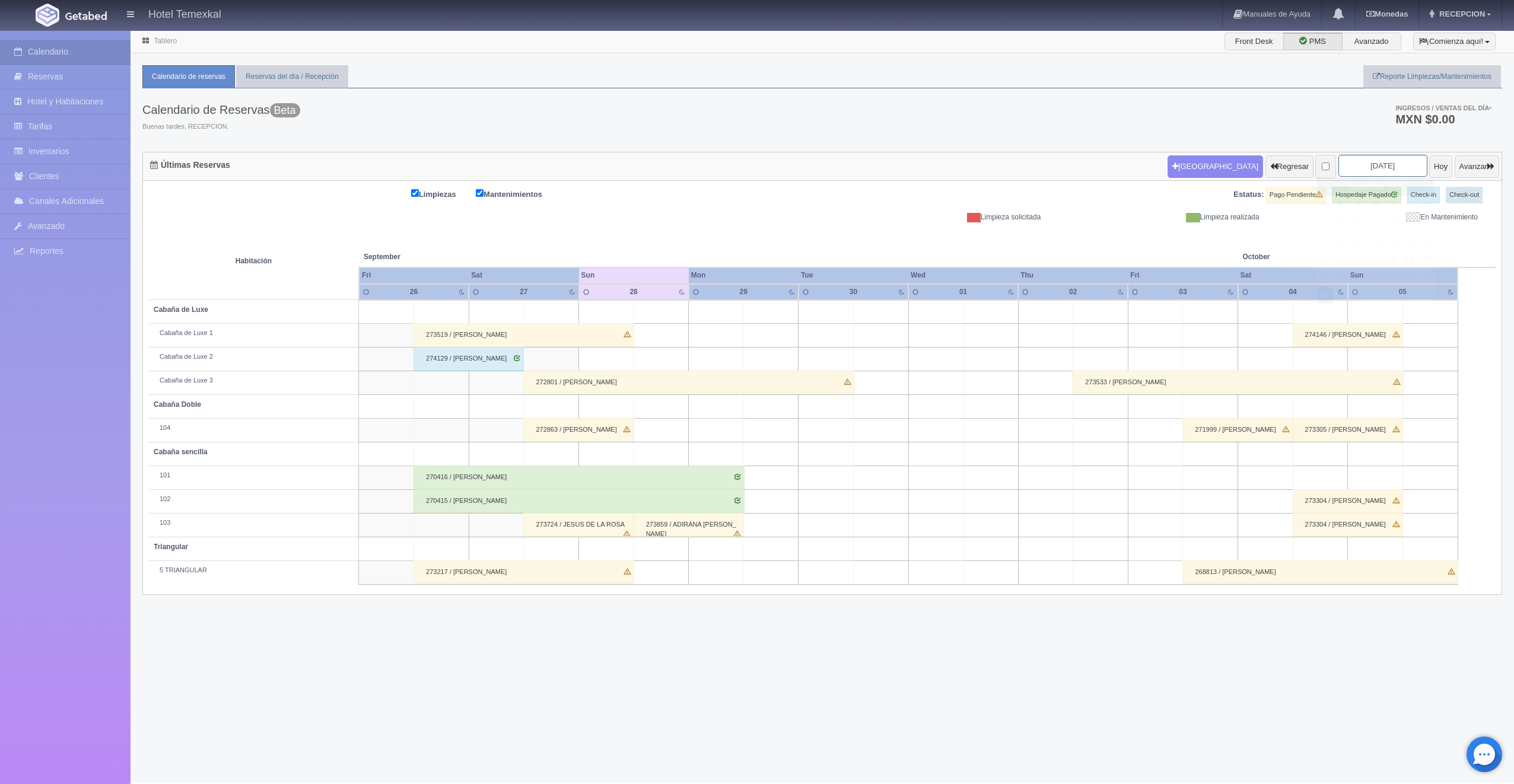
click at [1394, 161] on input "2025-09-28" at bounding box center [1383, 166] width 89 height 22
click at [1424, 181] on span "Next" at bounding box center [1426, 185] width 10 height 10
click at [1376, 297] on link "31" at bounding box center [1375, 296] width 15 height 18
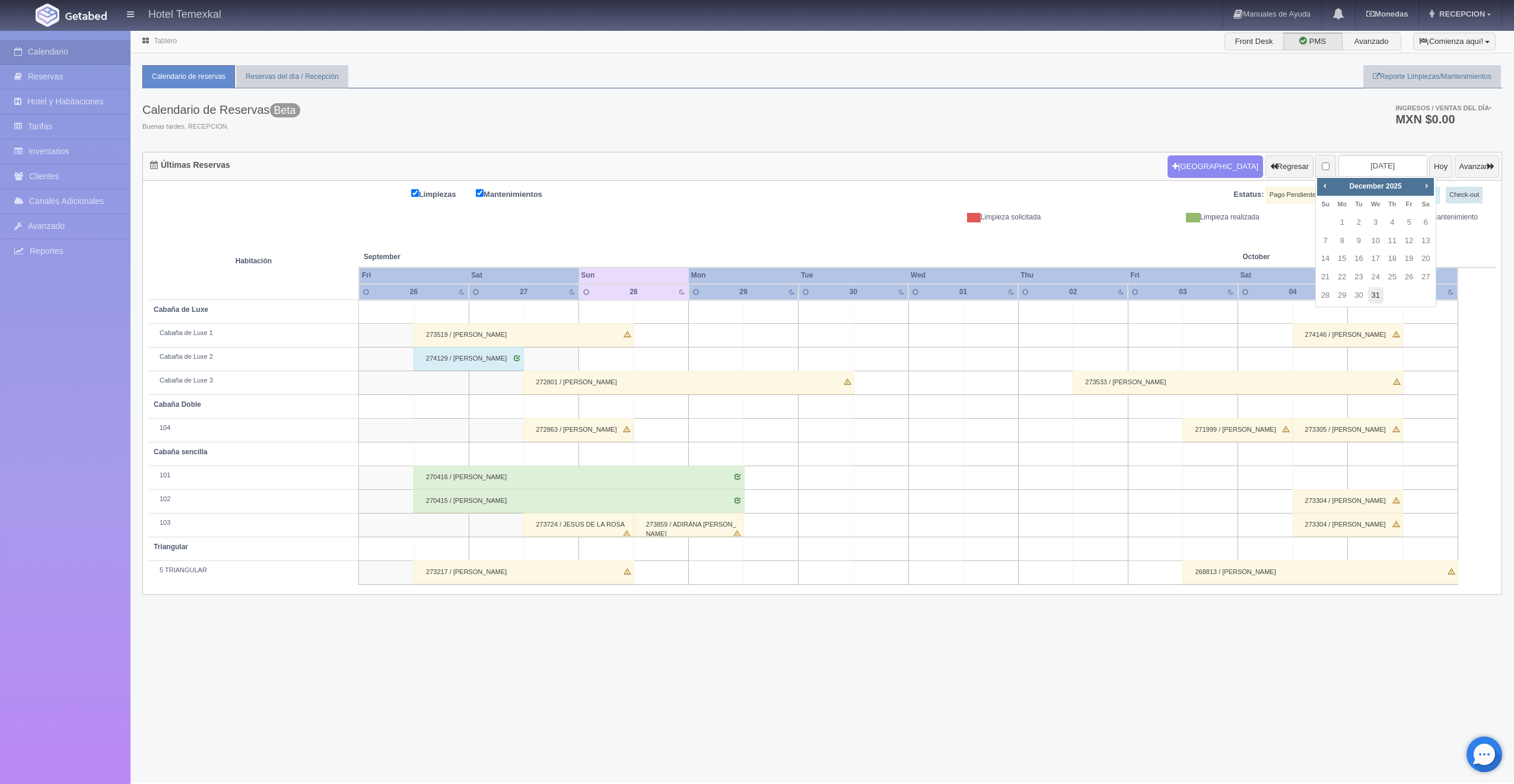
type input "[DATE]"
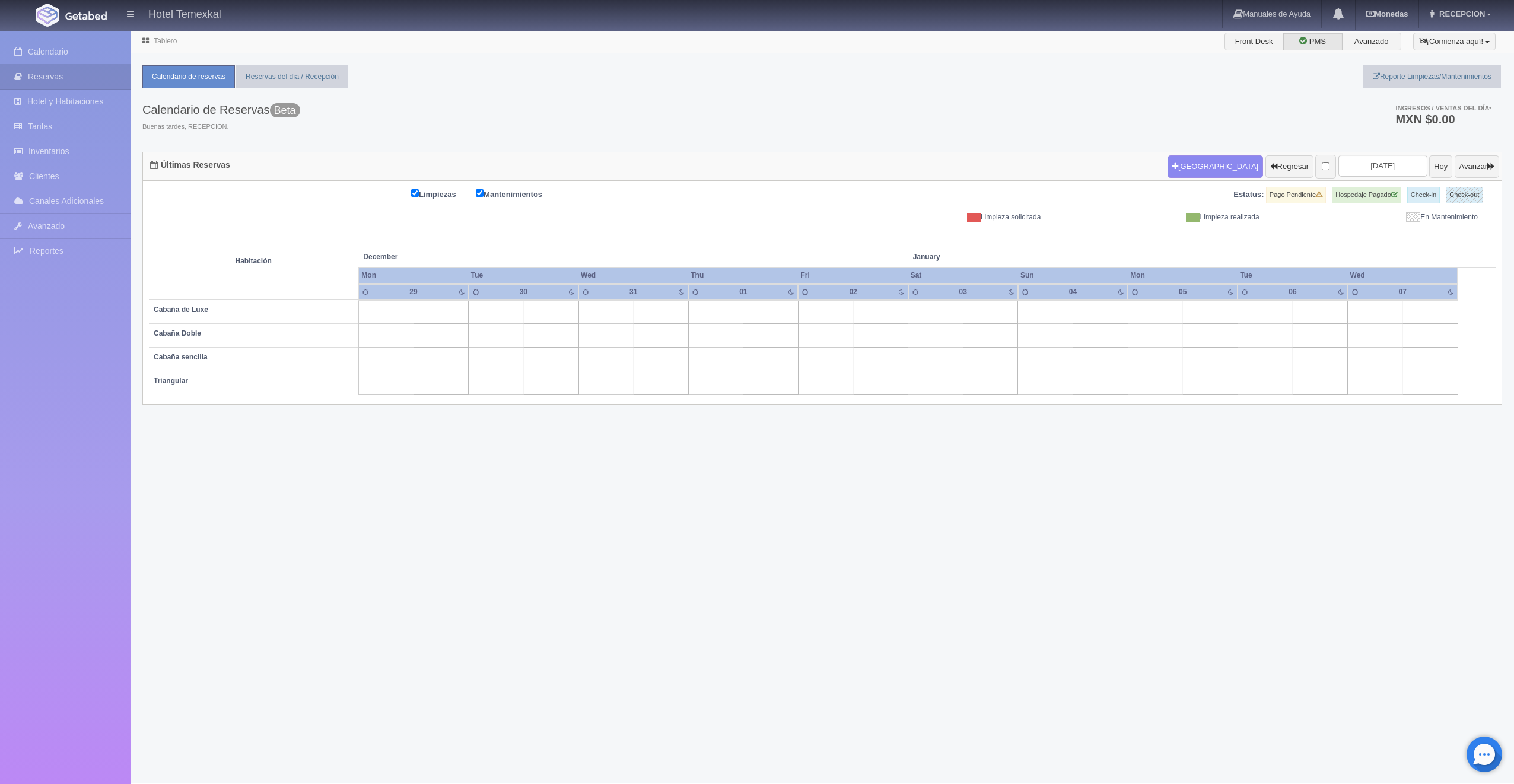
click at [650, 314] on td at bounding box center [661, 312] width 55 height 24
click at [659, 343] on button "[GEOGRAPHIC_DATA]" at bounding box center [663, 345] width 103 height 20
type input "[DATE]"
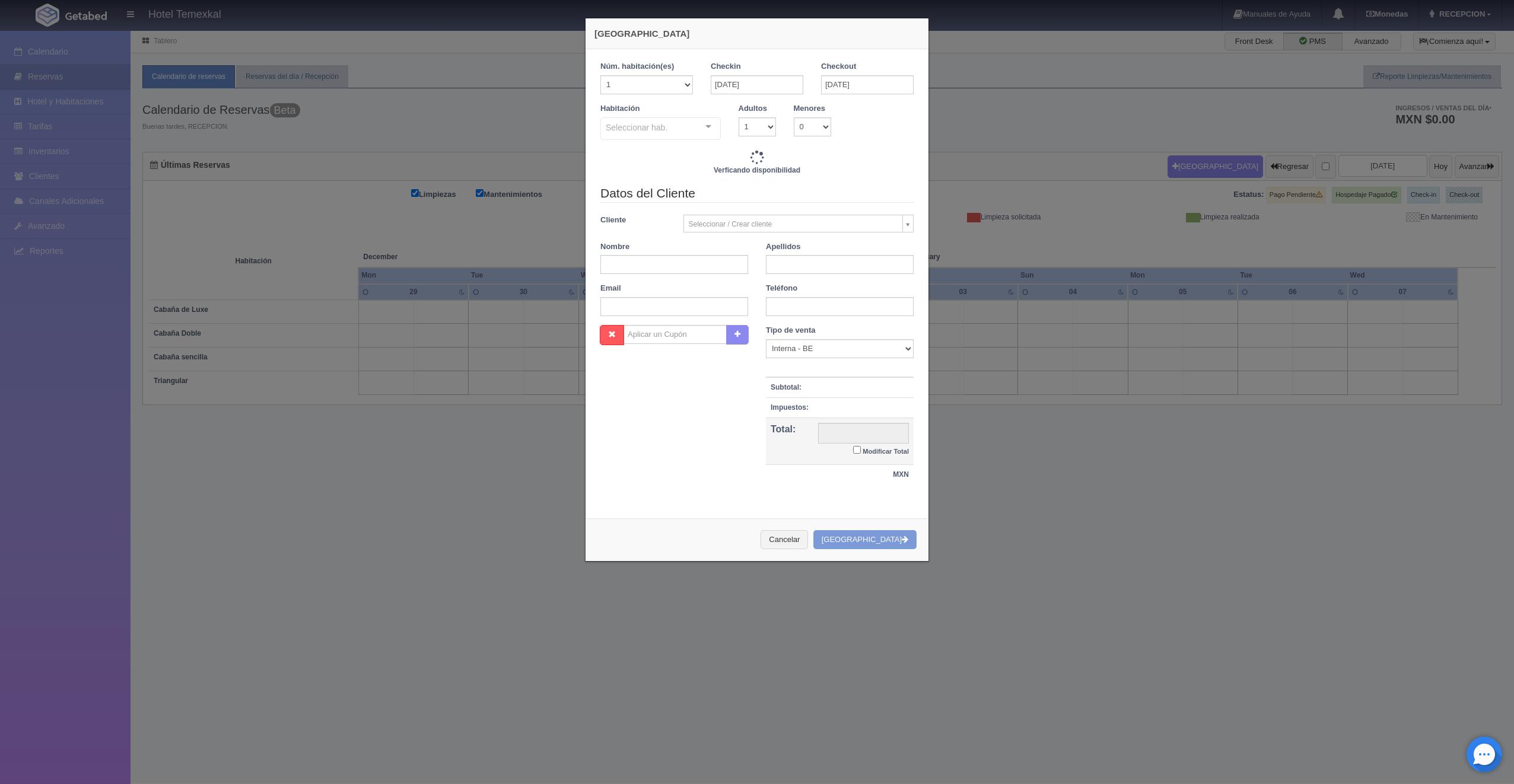
checkbox input "false"
click at [698, 134] on div "Seleccionar hab. No elements found. Consider changing the search query. List is…" at bounding box center [660, 129] width 120 height 24
click at [698, 127] on input "text" at bounding box center [659, 129] width 106 height 18
type input "4800.00"
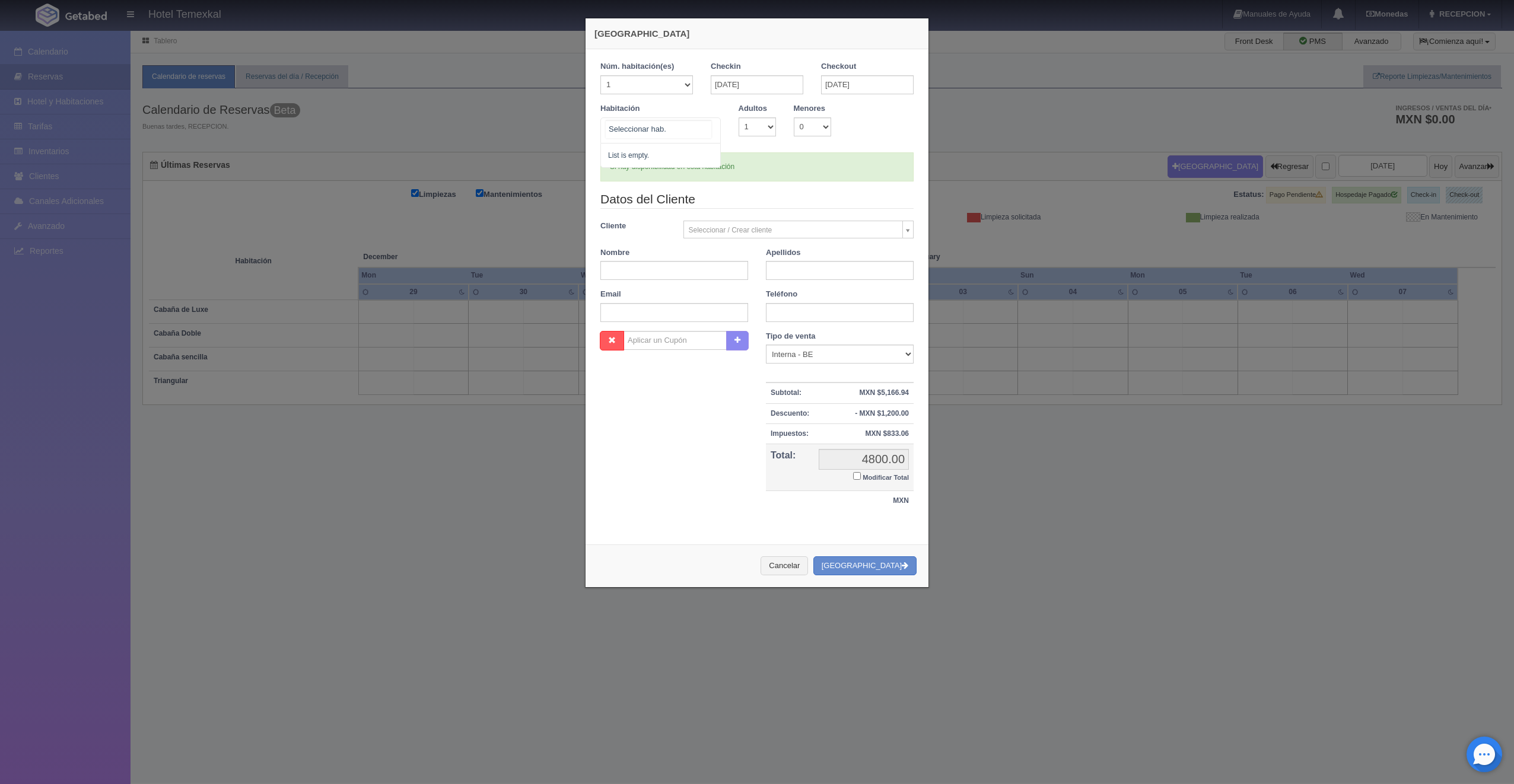
click at [699, 129] on input "text" at bounding box center [659, 129] width 106 height 18
click at [822, 142] on div "Habitación No elements found. Consider changing the search query. List is empty…" at bounding box center [757, 128] width 331 height 49
click at [701, 130] on div at bounding box center [708, 127] width 24 height 18
click at [842, 146] on div "Habitación Seleccionar hab. No elements found. Consider changing the search que…" at bounding box center [757, 127] width 331 height 47
click at [679, 87] on select "1 2 3 4 5 6 7 8 9 10 11 12 13 14 15 16 17 18 19 20" at bounding box center [647, 85] width 92 height 19
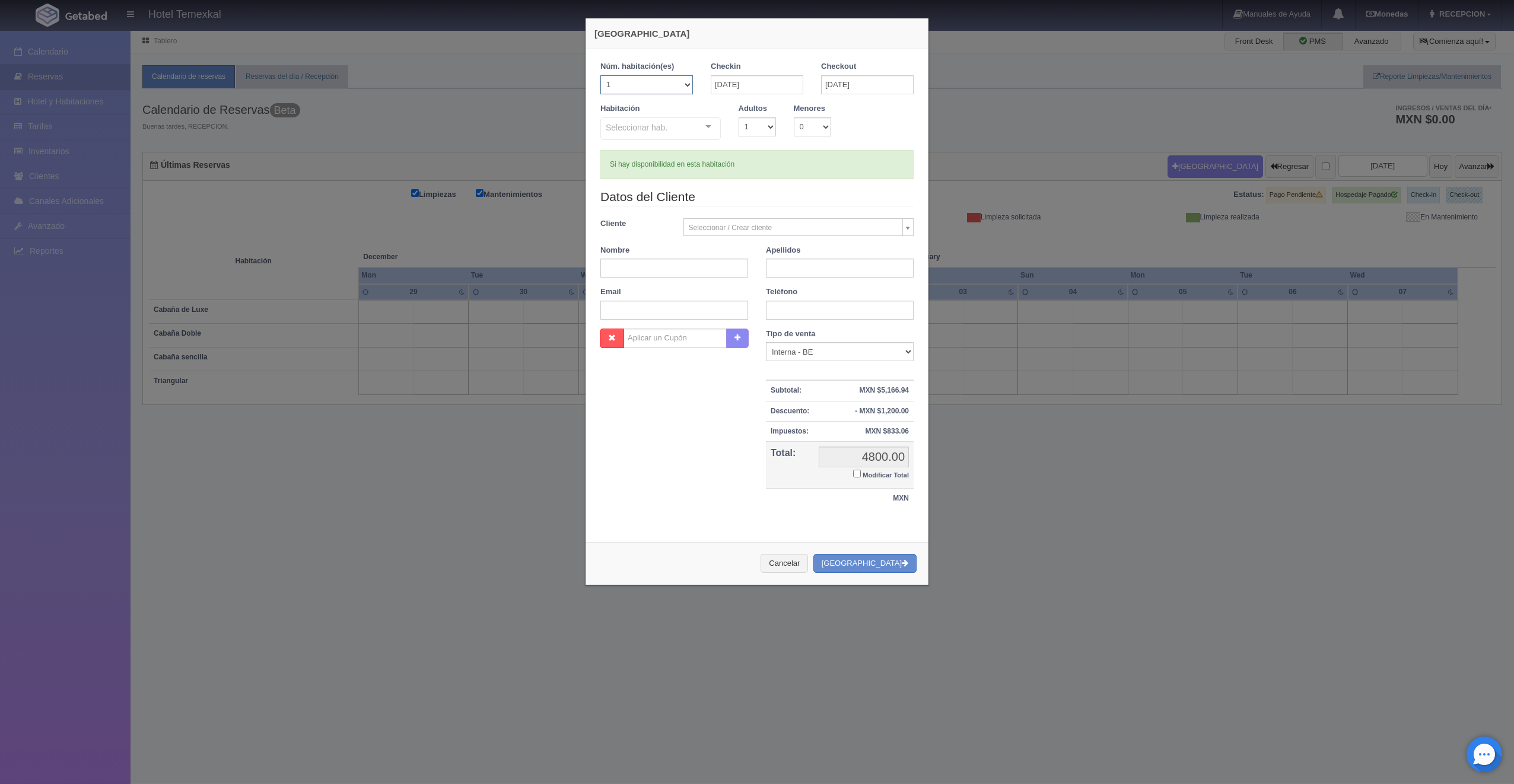
click at [679, 87] on select "1 2 3 4 5 6 7 8 9 10 11 12 13 14 15 16 17 18 19 20" at bounding box center [647, 85] width 92 height 19
click at [706, 120] on div at bounding box center [708, 127] width 24 height 18
checkbox input "false"
click at [804, 154] on div "Si hay disponibilidad en esta habitación" at bounding box center [757, 166] width 313 height 29
click at [802, 564] on button "Cancelar" at bounding box center [784, 564] width 48 height 20
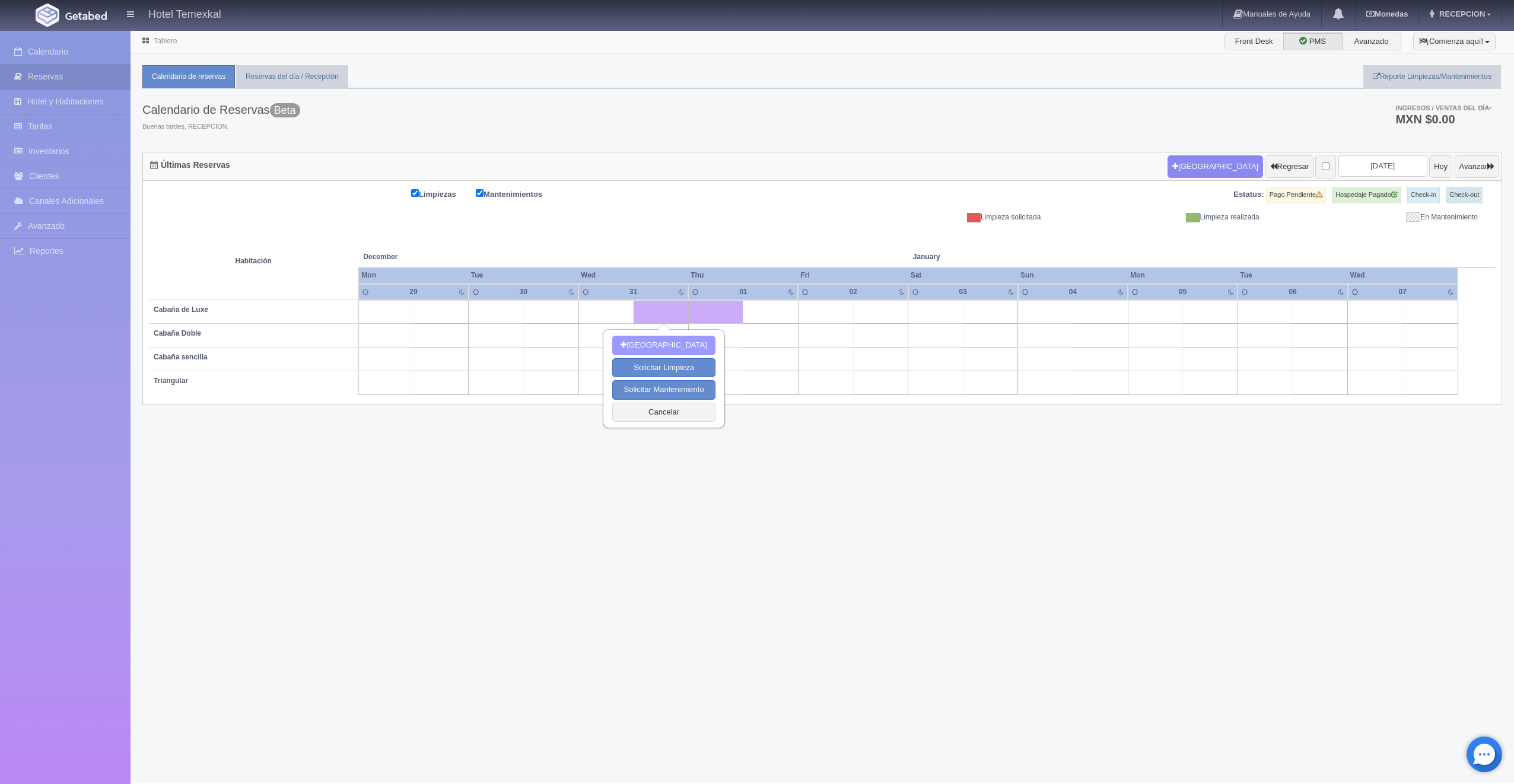
click at [671, 348] on button "[GEOGRAPHIC_DATA]" at bounding box center [663, 345] width 103 height 20
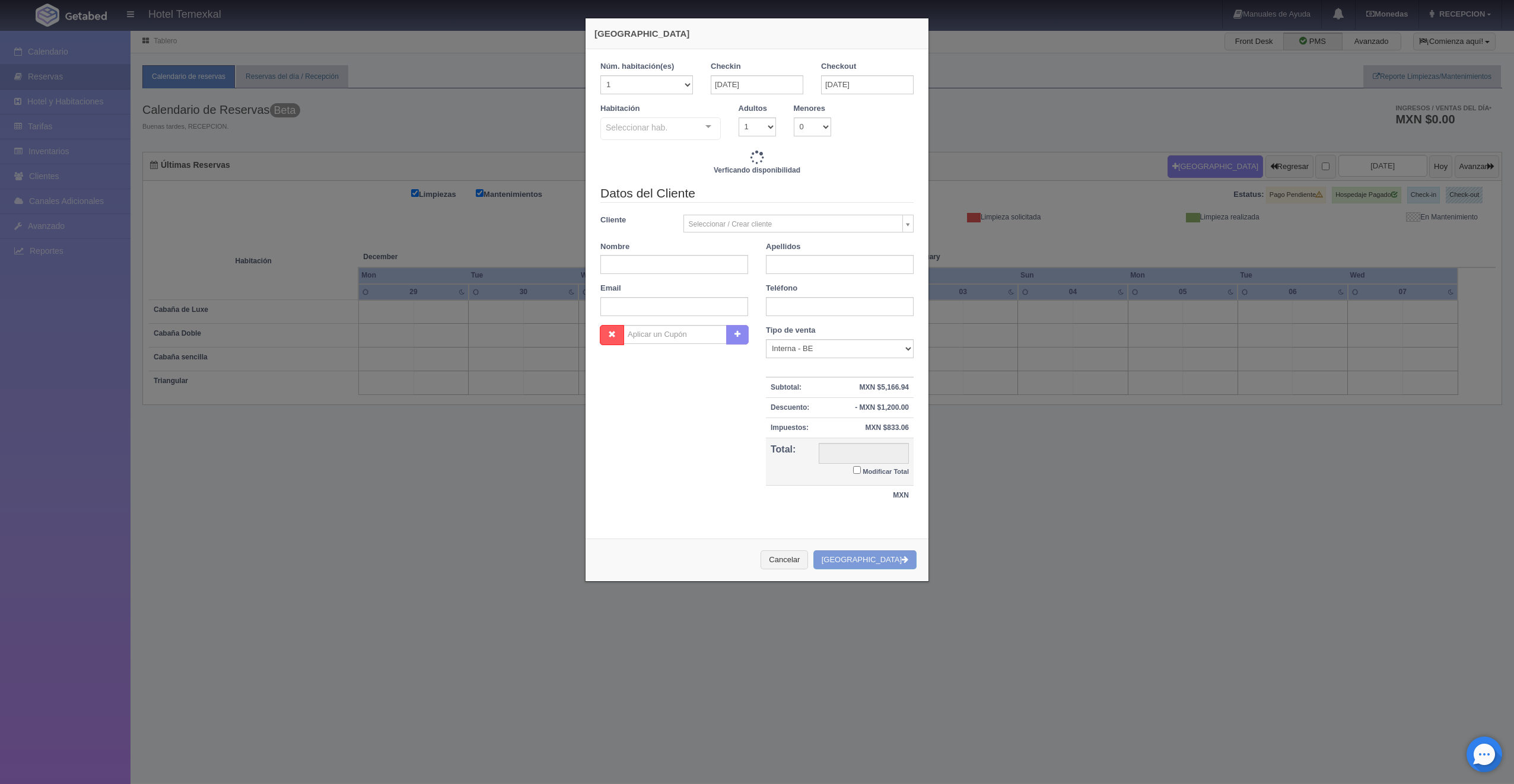
checkbox input "false"
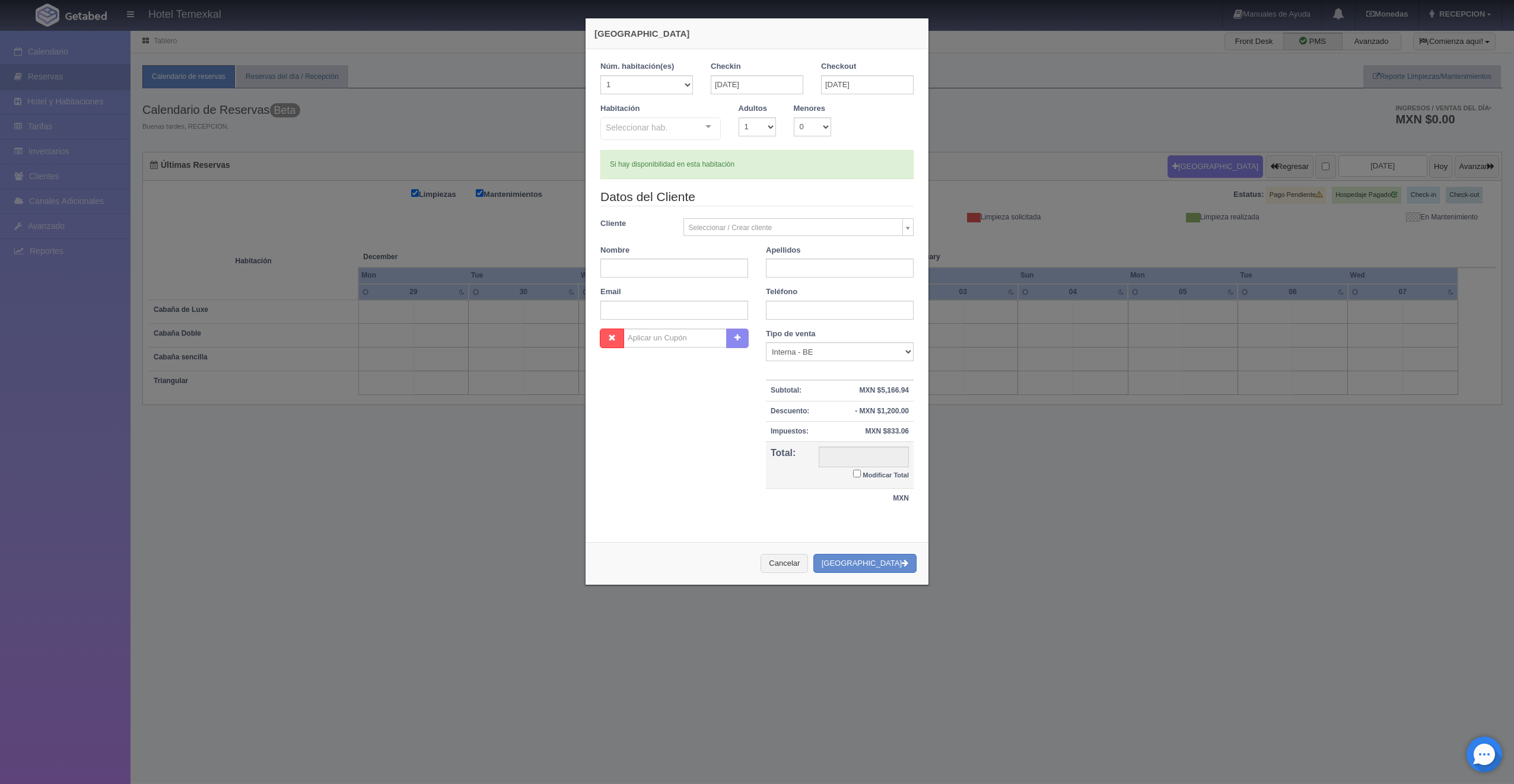
type input "4800.00"
checkbox input "false"
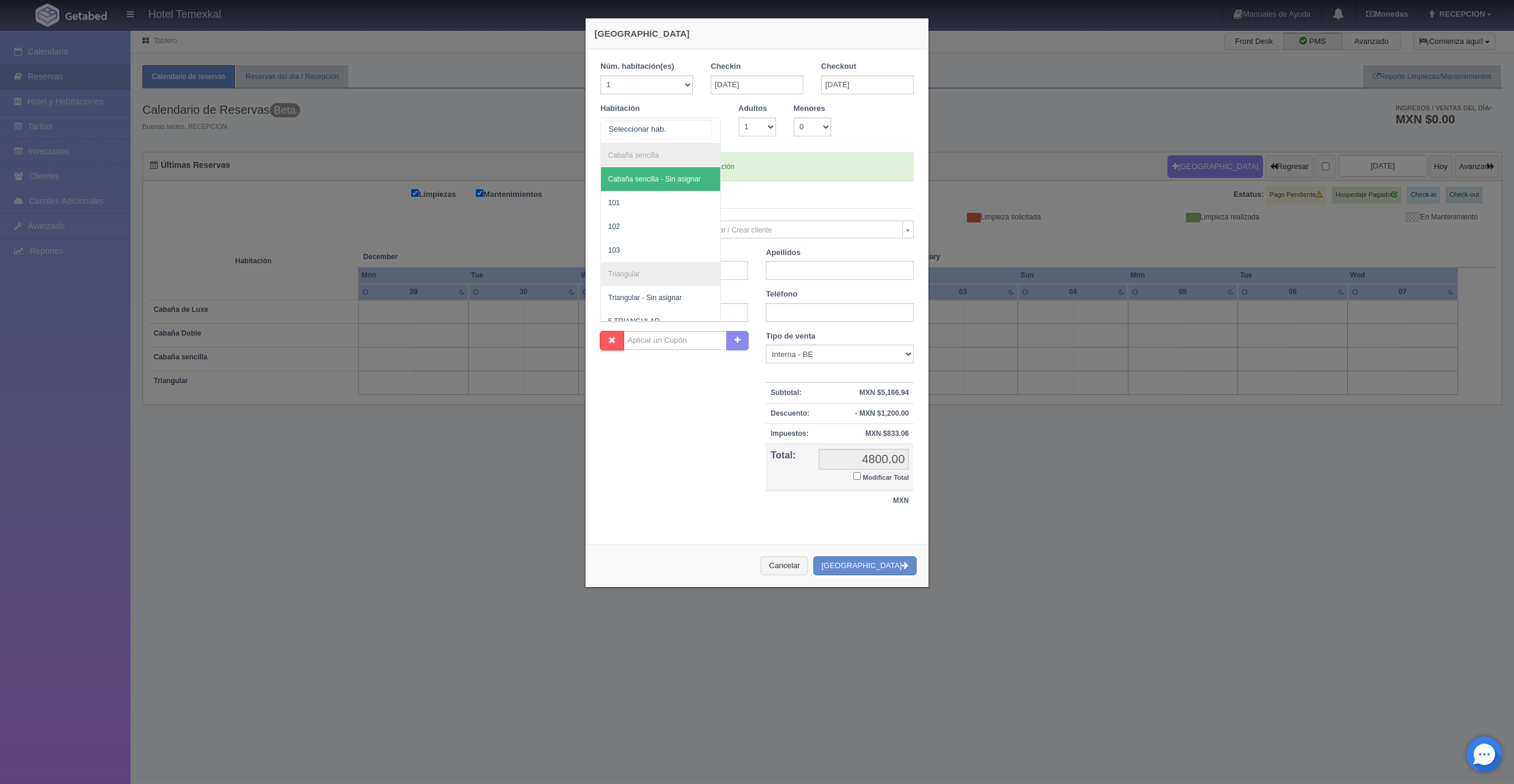
click at [704, 124] on div at bounding box center [708, 127] width 24 height 18
click at [655, 263] on span "Cabaña de Luxe 1" at bounding box center [637, 261] width 58 height 8
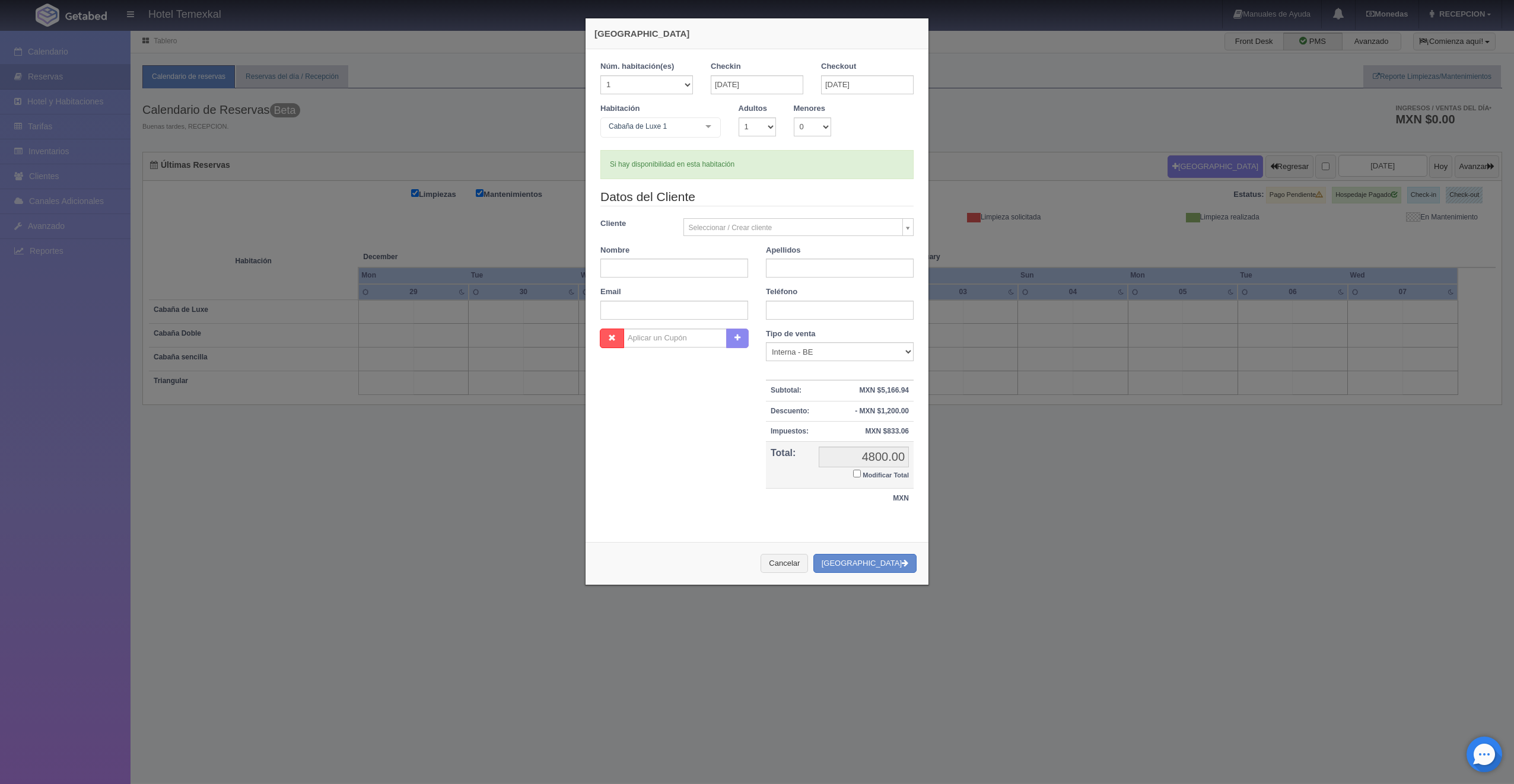
checkbox input "false"
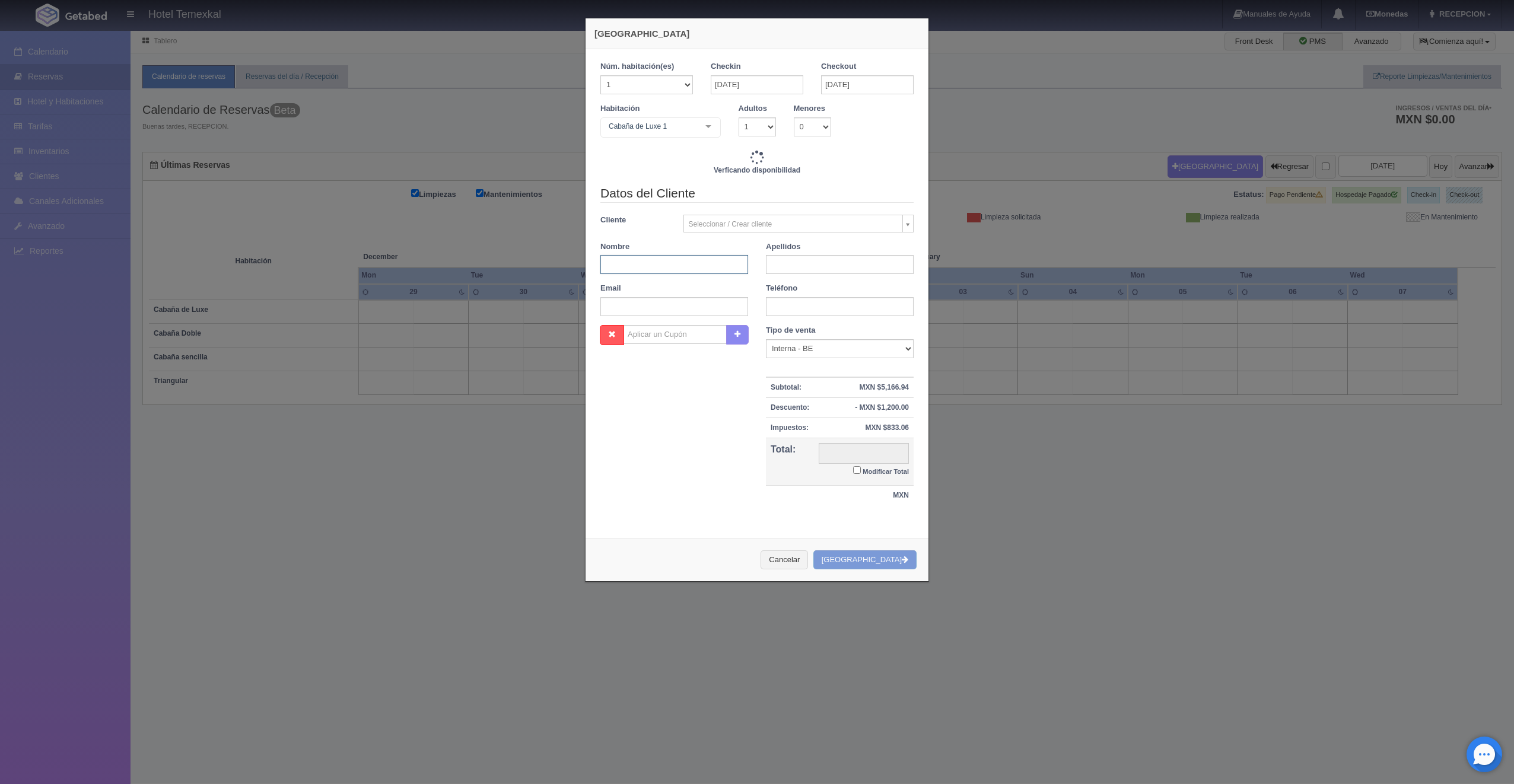
click at [657, 265] on input "text" at bounding box center [674, 264] width 147 height 19
type input "[PERSON_NAME]"
type input "4800.00"
checkbox input "false"
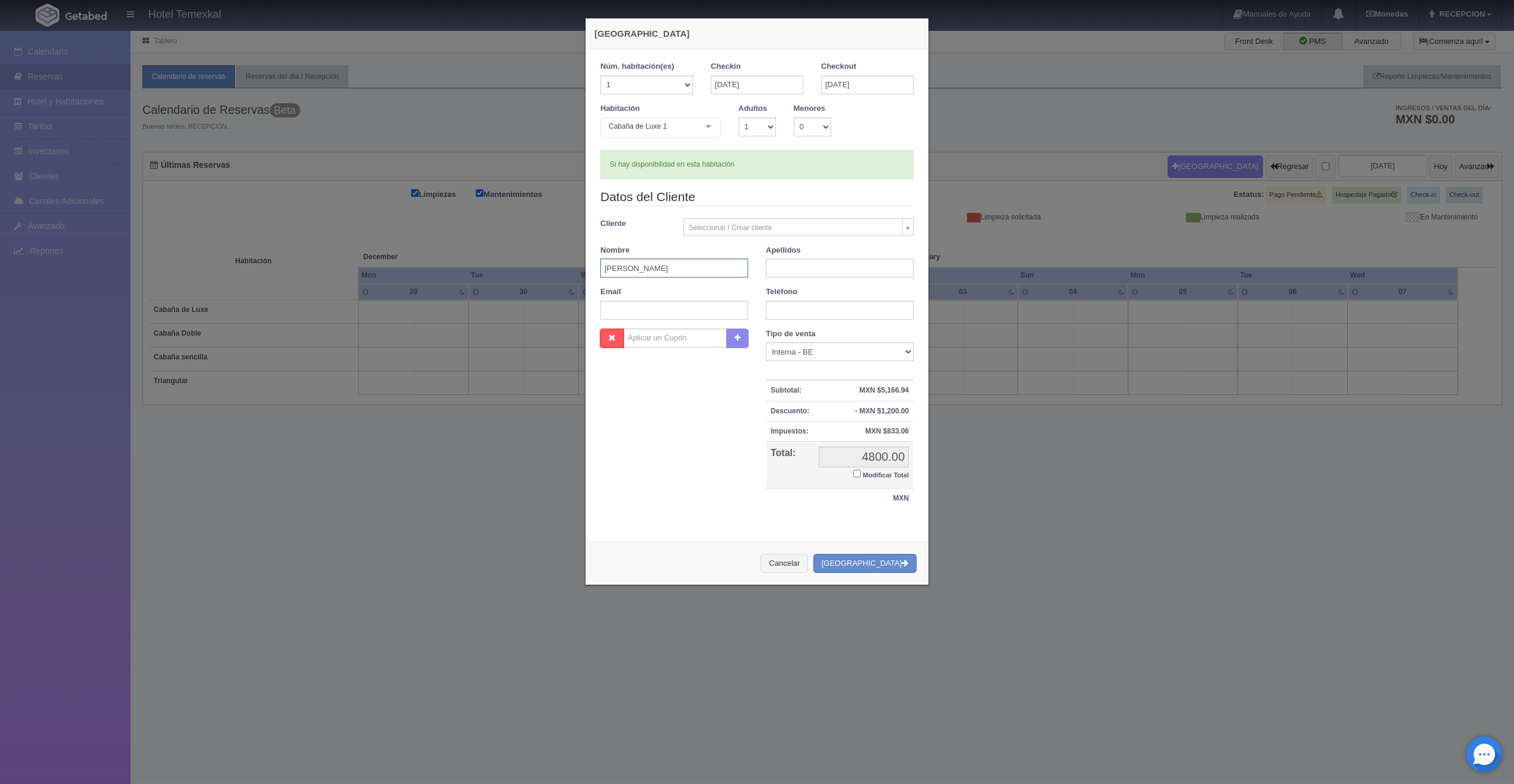
type input "[PERSON_NAME]"
click at [788, 264] on input "text" at bounding box center [839, 268] width 147 height 19
type input "[PERSON_NAME]"
click at [853, 472] on input "Modificar Total" at bounding box center [857, 474] width 8 height 8
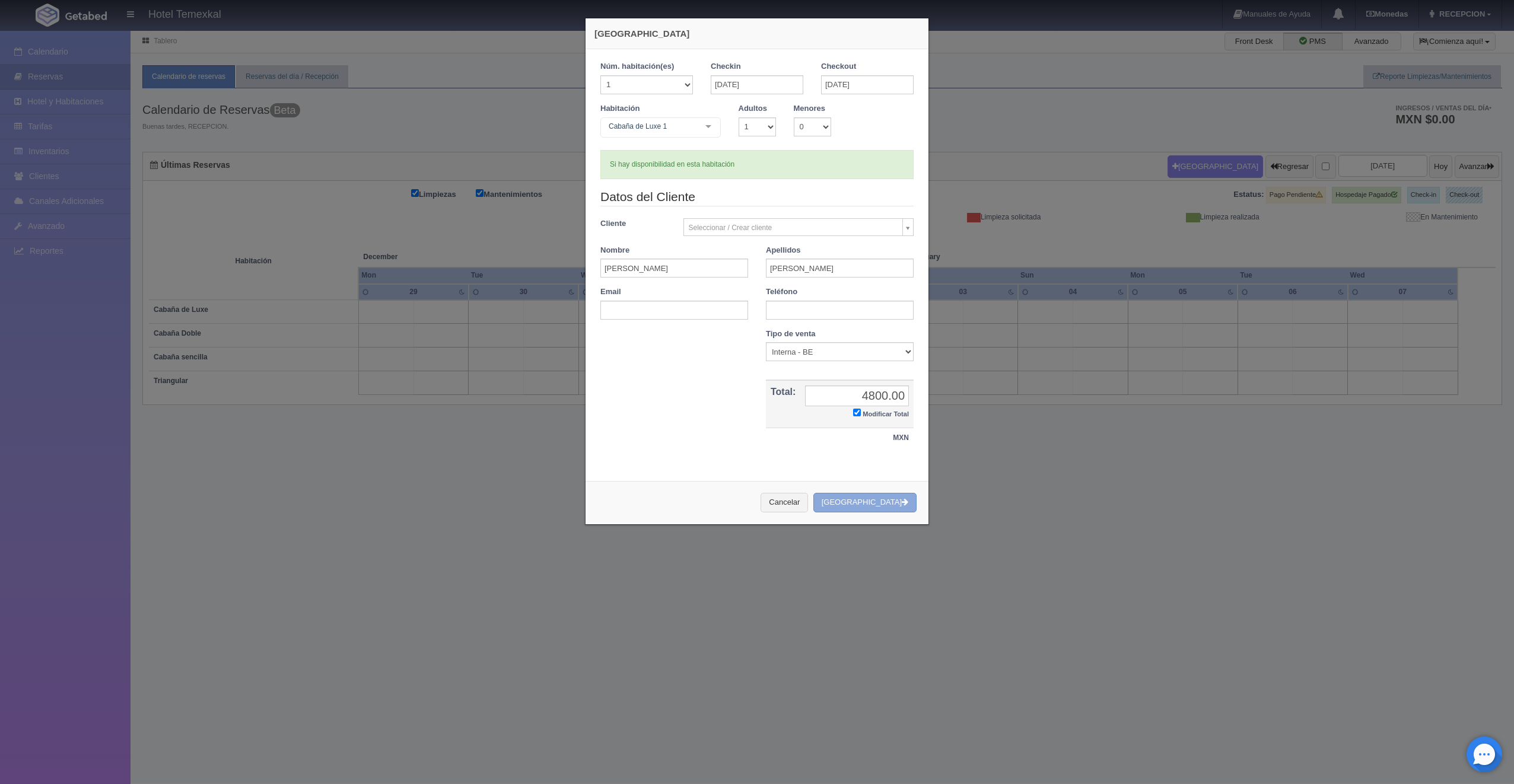
click at [876, 498] on button "Crear Reserva" at bounding box center [865, 502] width 104 height 20
checkbox input "true"
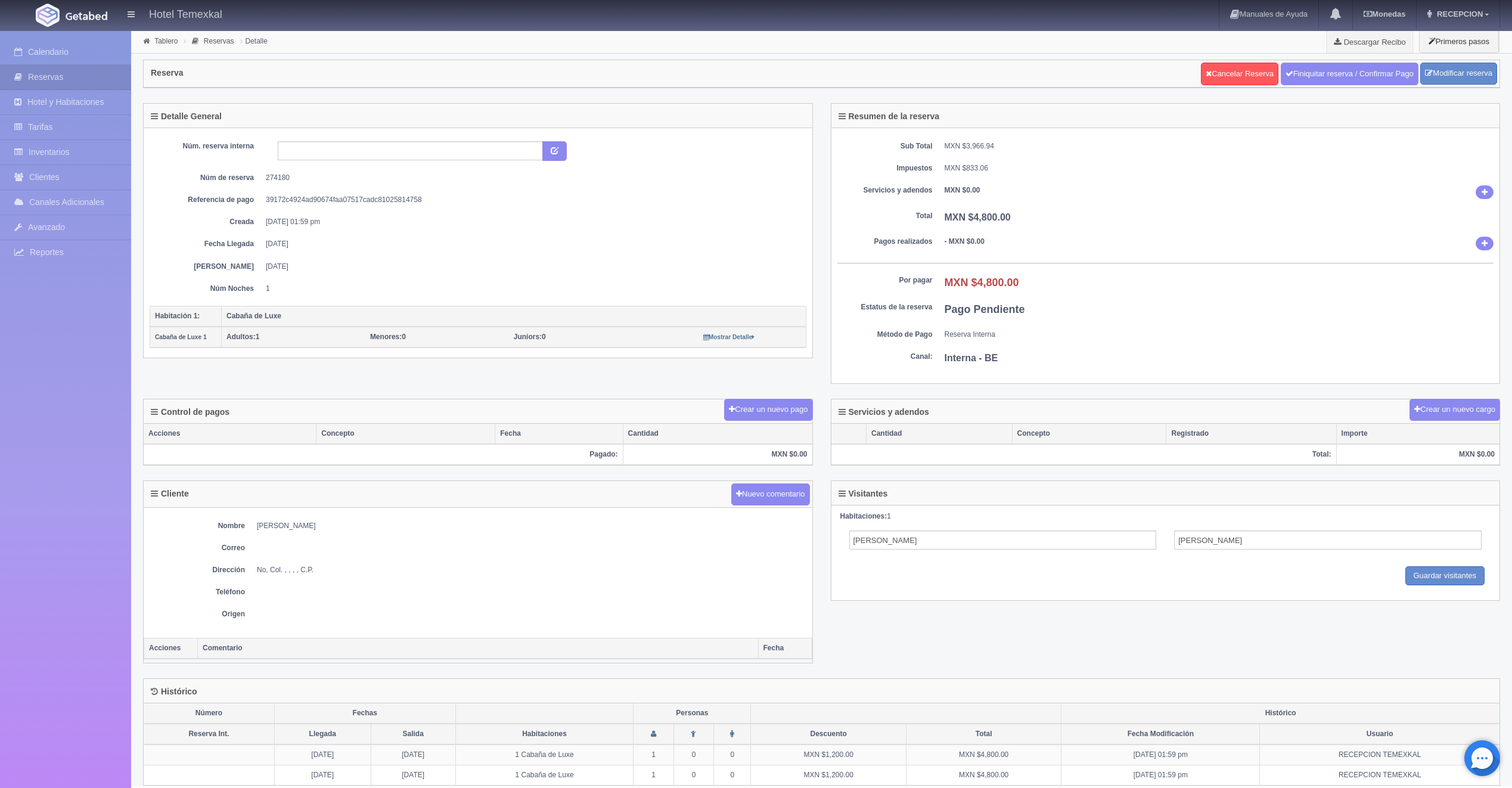
click at [754, 396] on div "Detalle General Núm. reserva interna Núm de reserva 274180 Referencia de pago 3…" at bounding box center [822, 251] width 1374 height 296
click at [758, 403] on button "Crear un nuevo pago" at bounding box center [768, 410] width 88 height 22
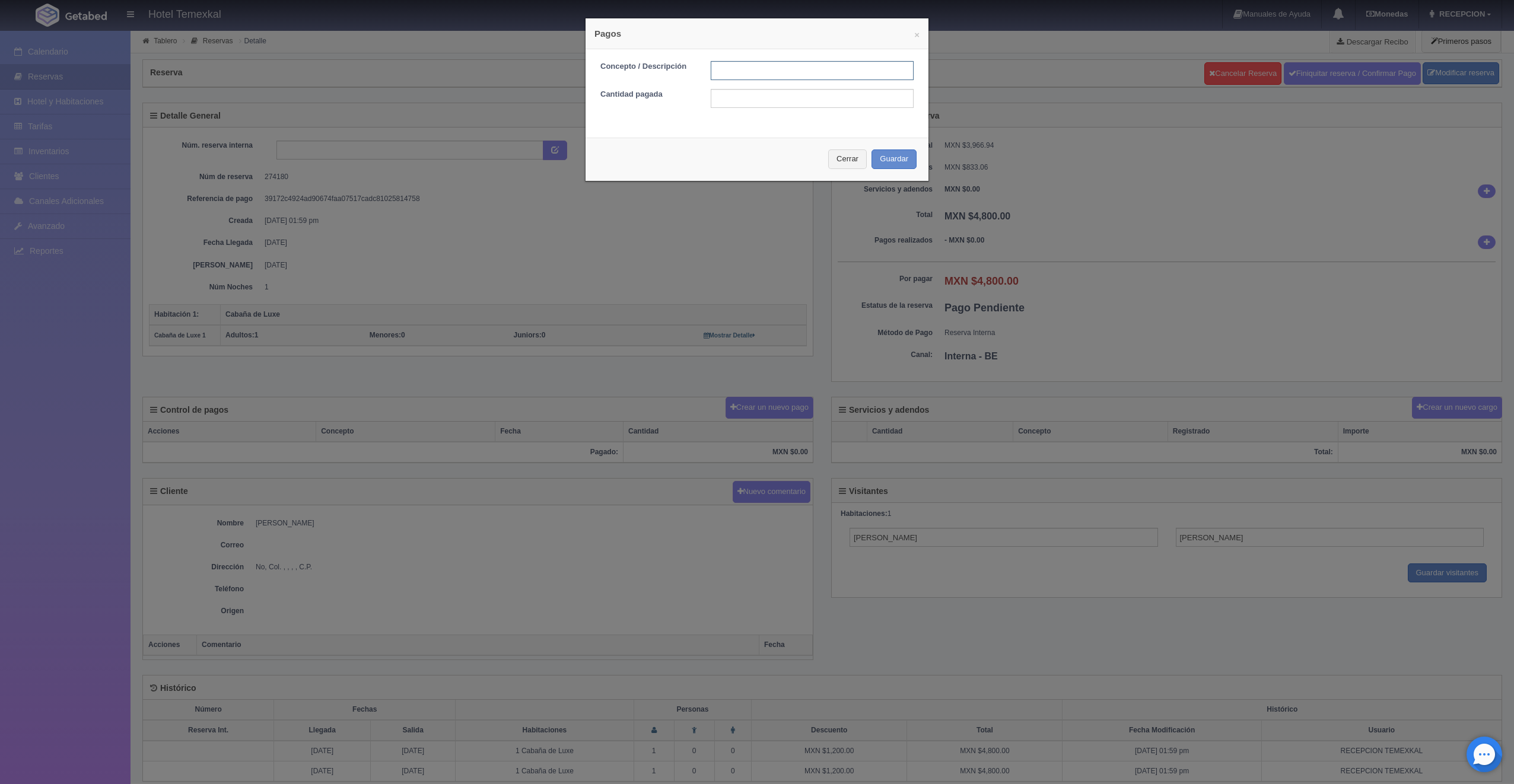
click at [778, 71] on input "text" at bounding box center [812, 71] width 203 height 19
type input "PRIMER ABONO"
click at [764, 101] on input "text" at bounding box center [812, 99] width 203 height 19
type input "2400"
click at [710, 146] on div "Cerrar Guardar" at bounding box center [757, 159] width 343 height 43
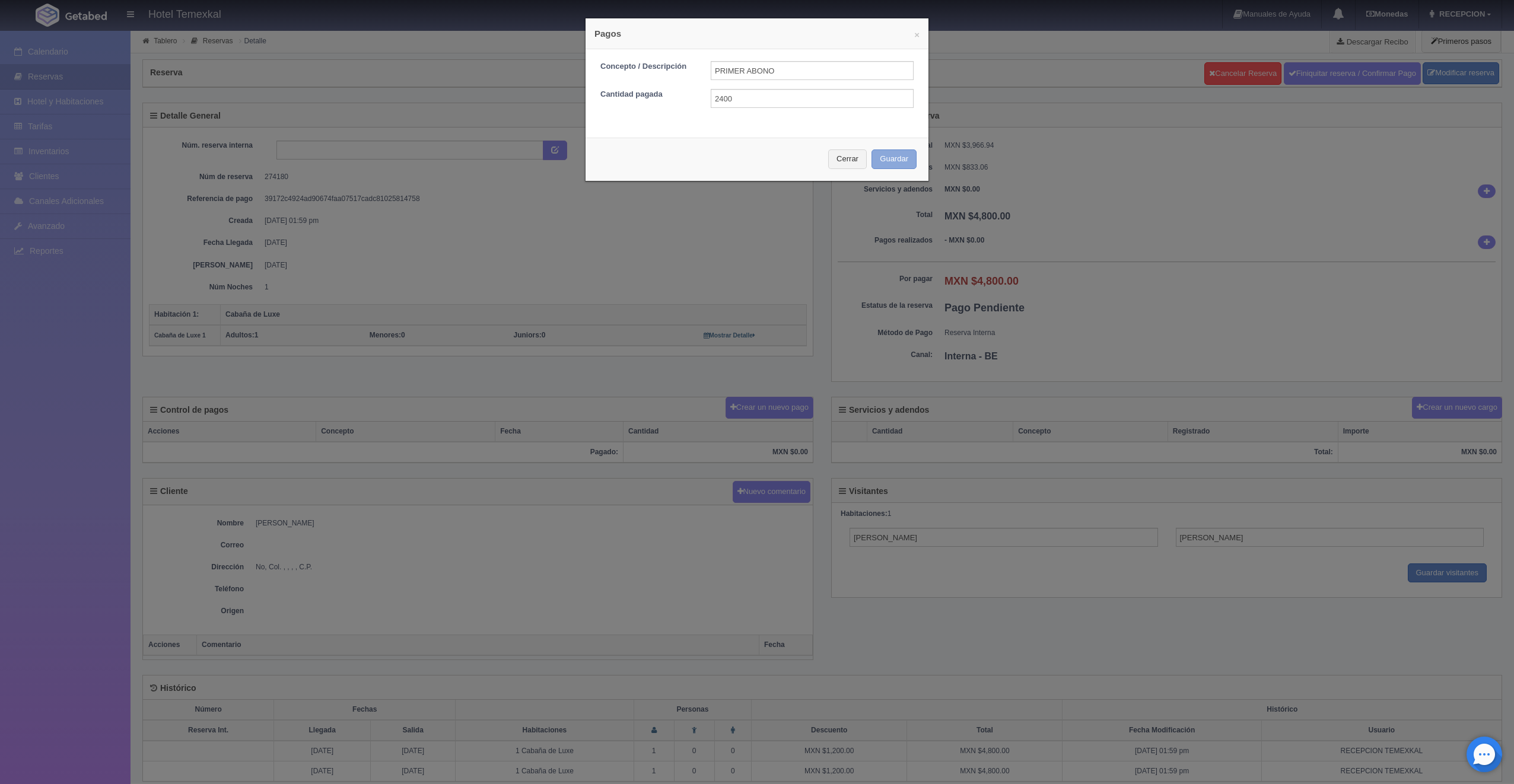
click at [875, 161] on button "Guardar" at bounding box center [894, 159] width 45 height 20
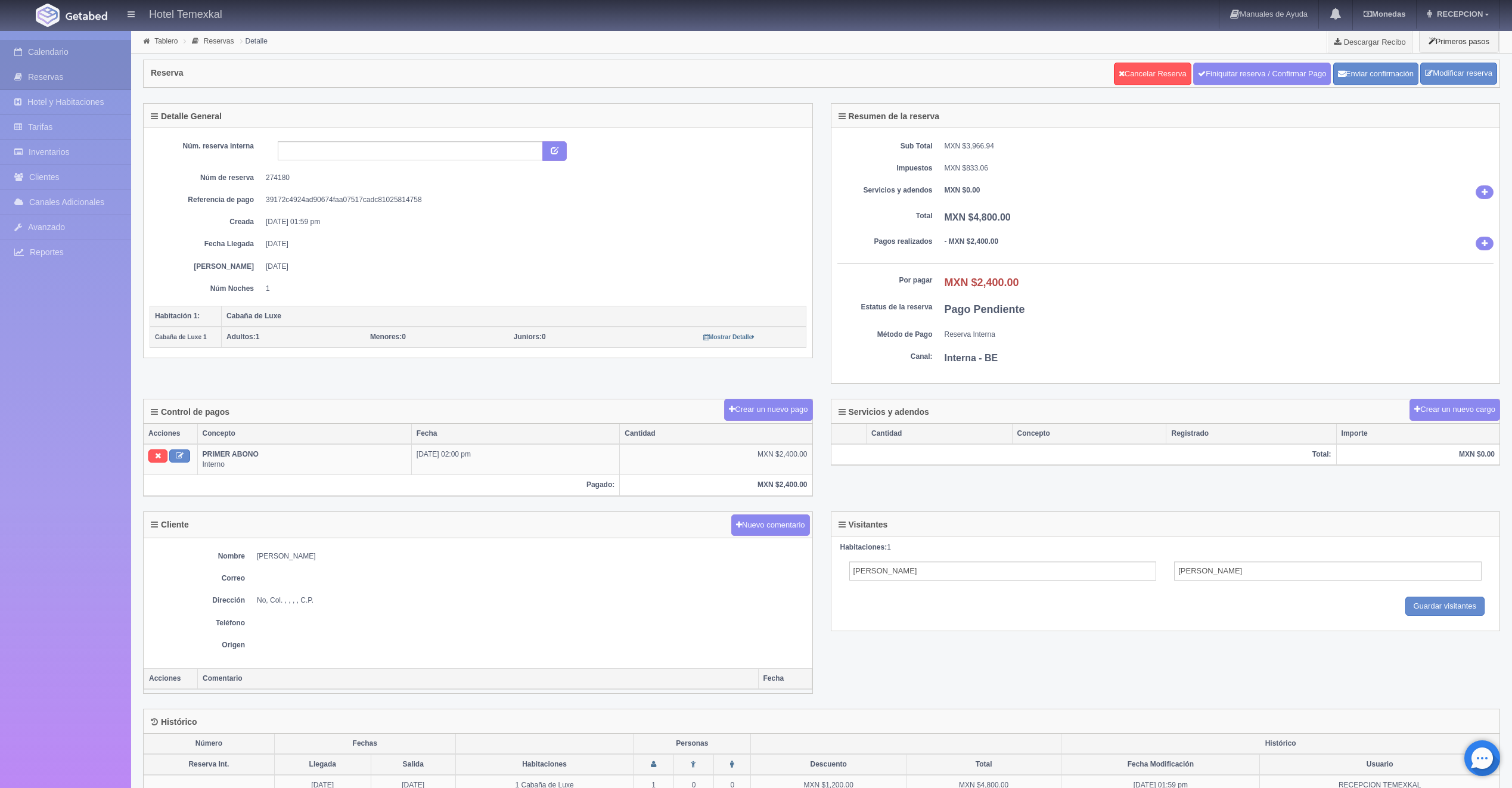
click at [70, 57] on link "Calendario" at bounding box center [66, 52] width 131 height 25
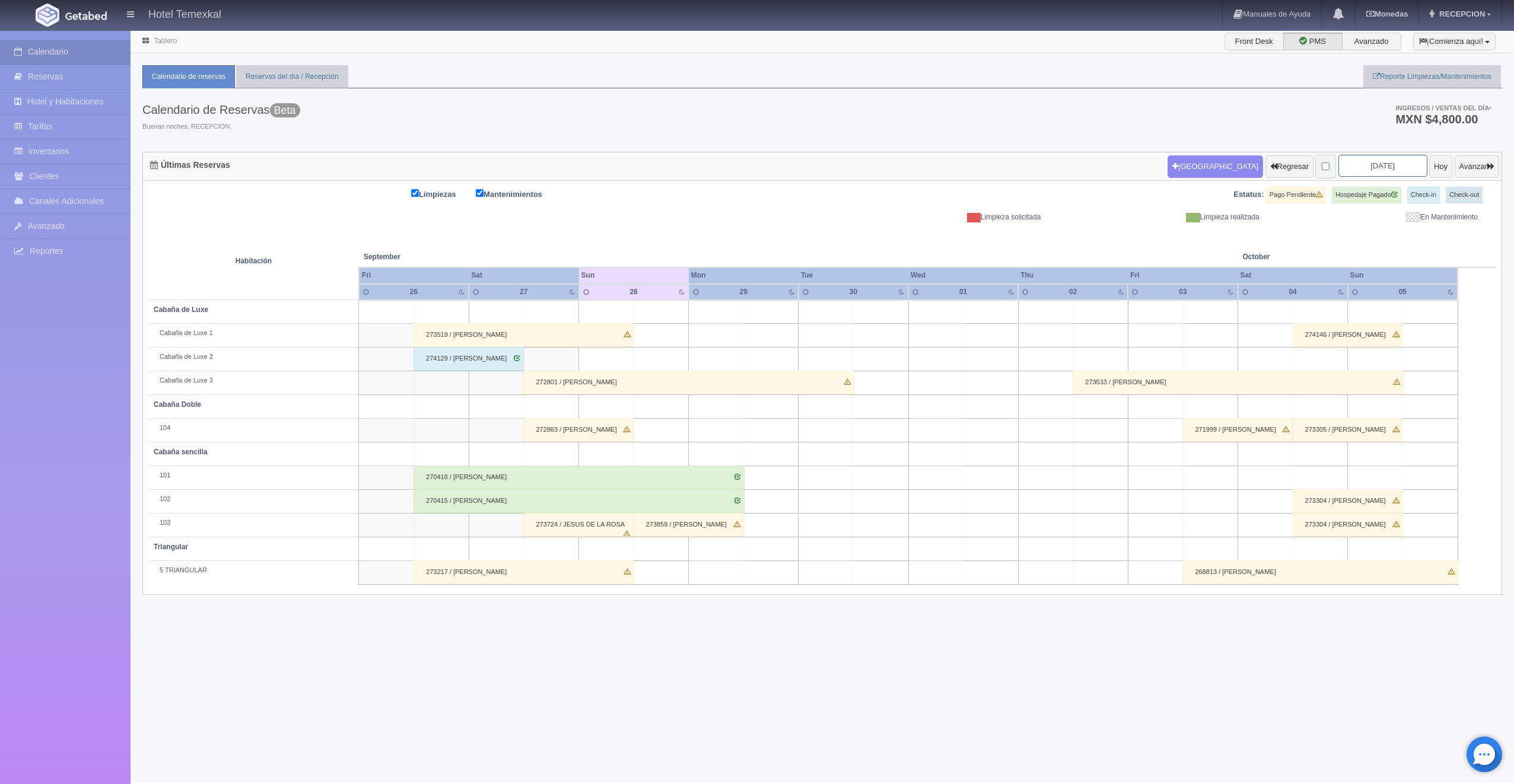
click at [1394, 175] on input "2025-09-28" at bounding box center [1383, 166] width 89 height 22
click at [1432, 189] on link "Next" at bounding box center [1426, 185] width 13 height 13
click at [1374, 295] on link "31" at bounding box center [1375, 296] width 15 height 18
type input "[DATE]"
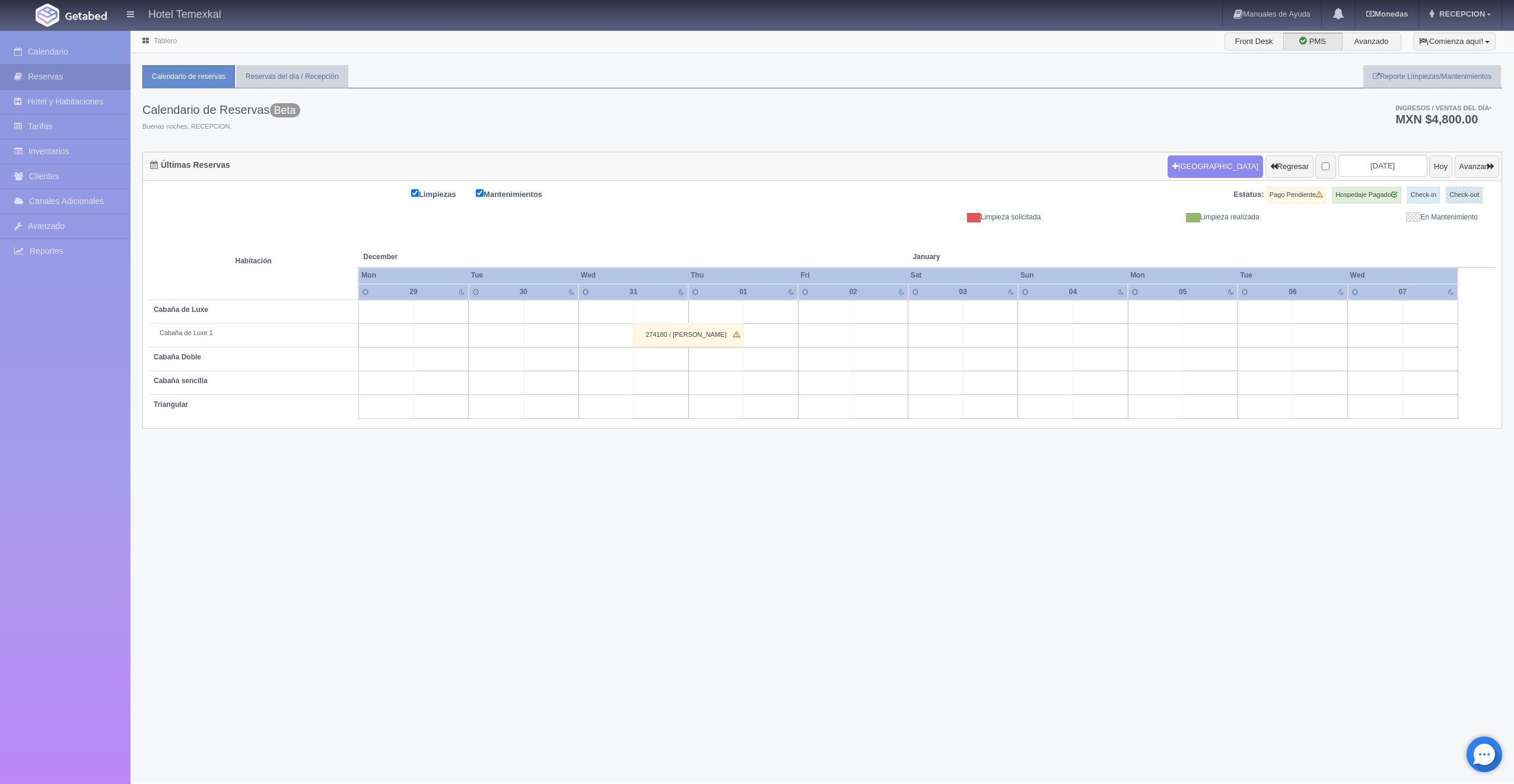
click at [673, 359] on td at bounding box center [661, 360] width 55 height 24
click at [657, 389] on button "[GEOGRAPHIC_DATA]" at bounding box center [663, 392] width 103 height 20
type input "[DATE]"
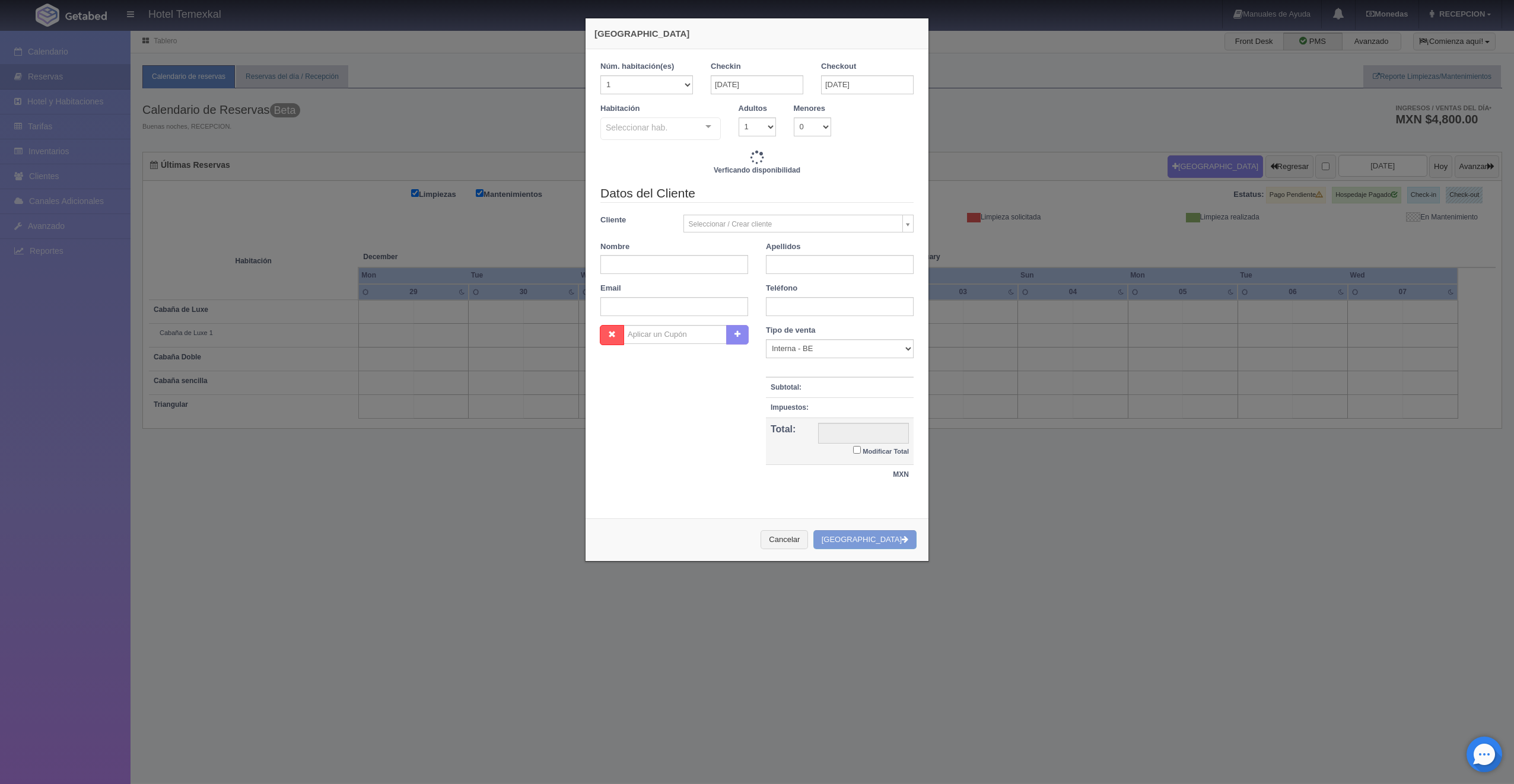
checkbox input "false"
type input "4000.00"
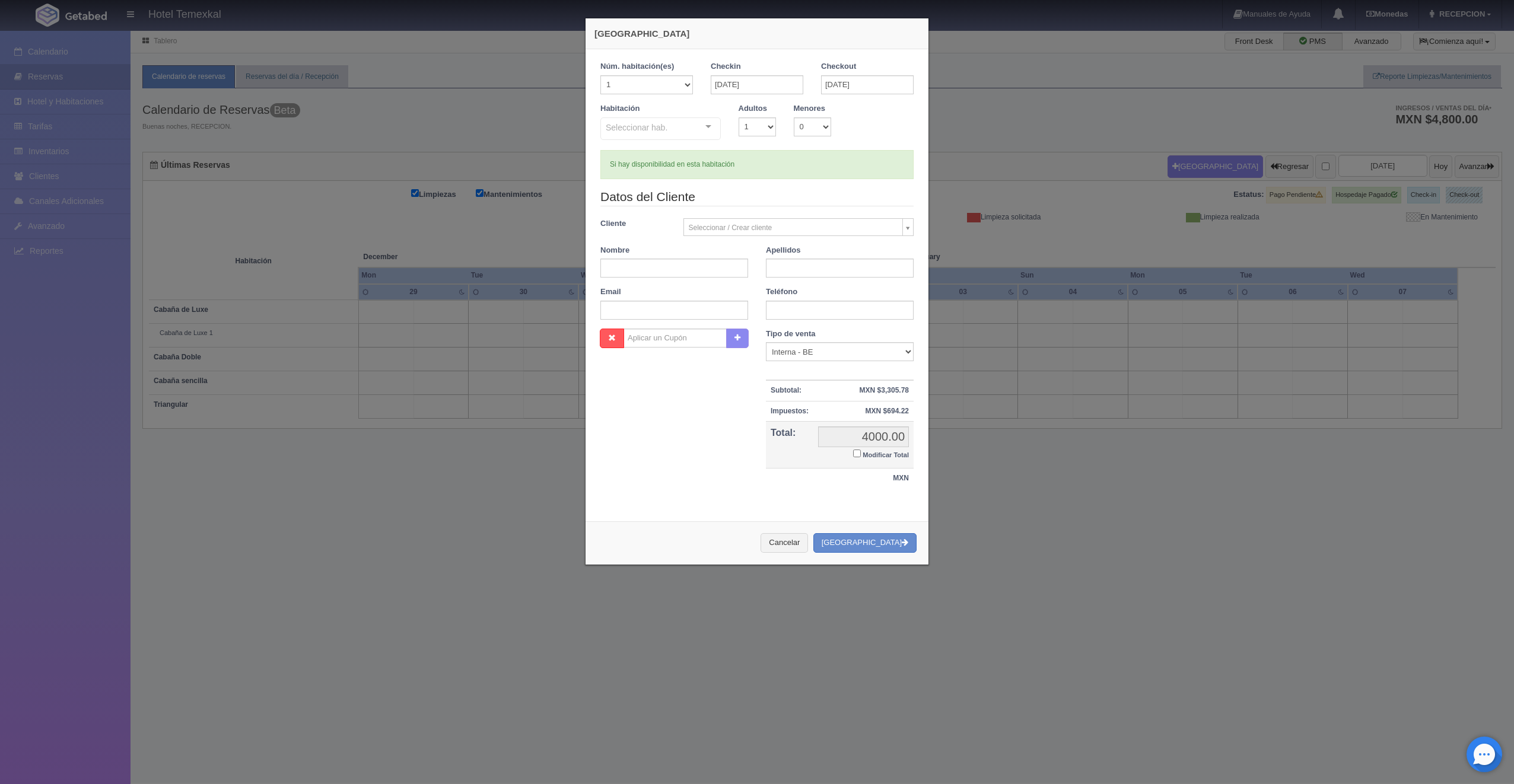
click at [707, 121] on div at bounding box center [708, 127] width 24 height 18
click at [790, 153] on div "Si hay disponibilidad en esta habitación" at bounding box center [757, 166] width 313 height 29
click at [701, 127] on div at bounding box center [708, 127] width 24 height 18
drag, startPoint x: 839, startPoint y: 187, endPoint x: 841, endPoint y: 466, distance: 279.0
click at [839, 188] on form "Núm. habitación(es) 1 2 3 4 5 6 7 8 9 10 11 12 13 14 15 16 17 18 19 20 Checkin …" at bounding box center [757, 281] width 313 height 439
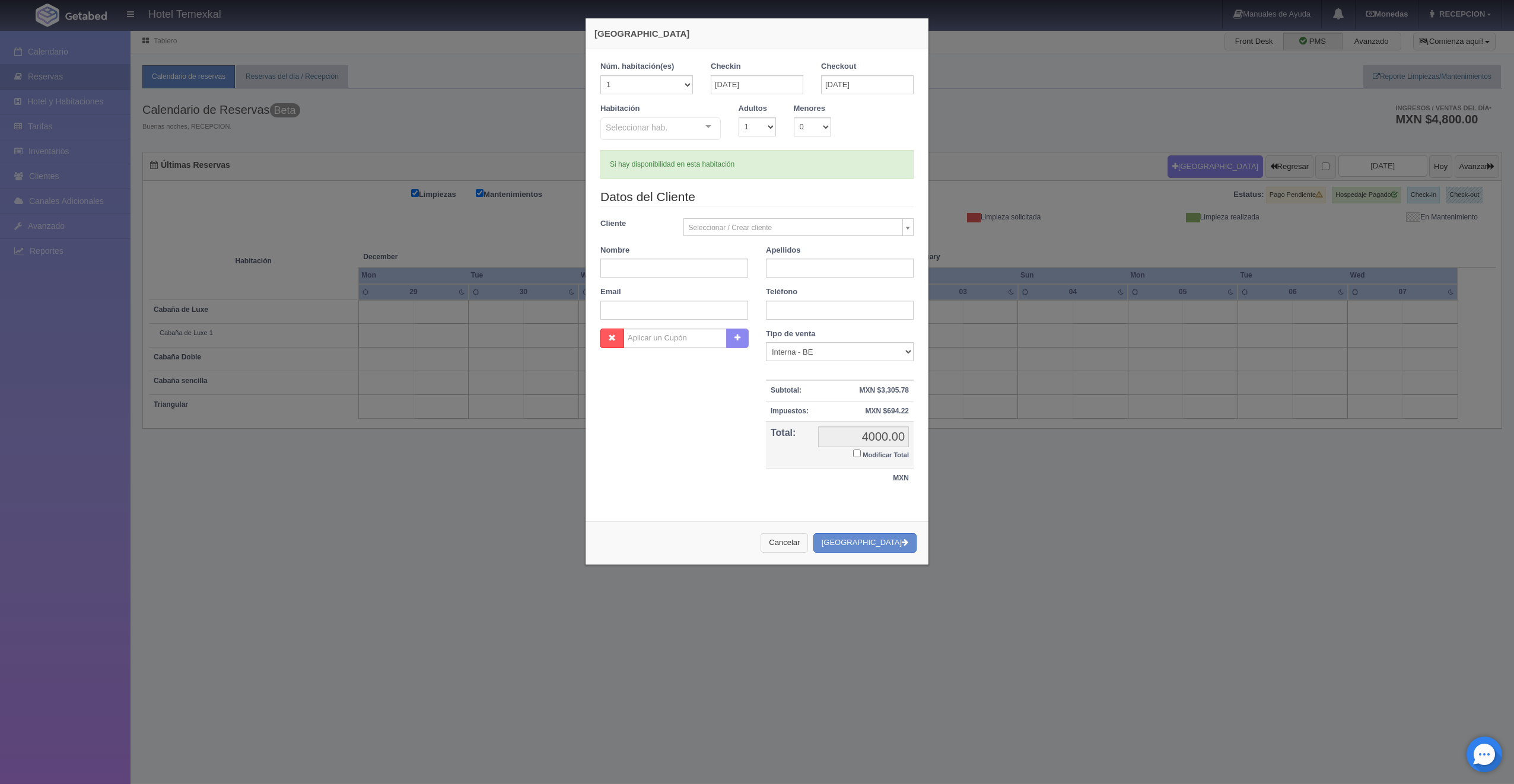
checkbox input "false"
click at [819, 532] on div "Cancelar Crear Reserva" at bounding box center [757, 543] width 343 height 43
click at [808, 548] on button "Cancelar" at bounding box center [784, 543] width 48 height 20
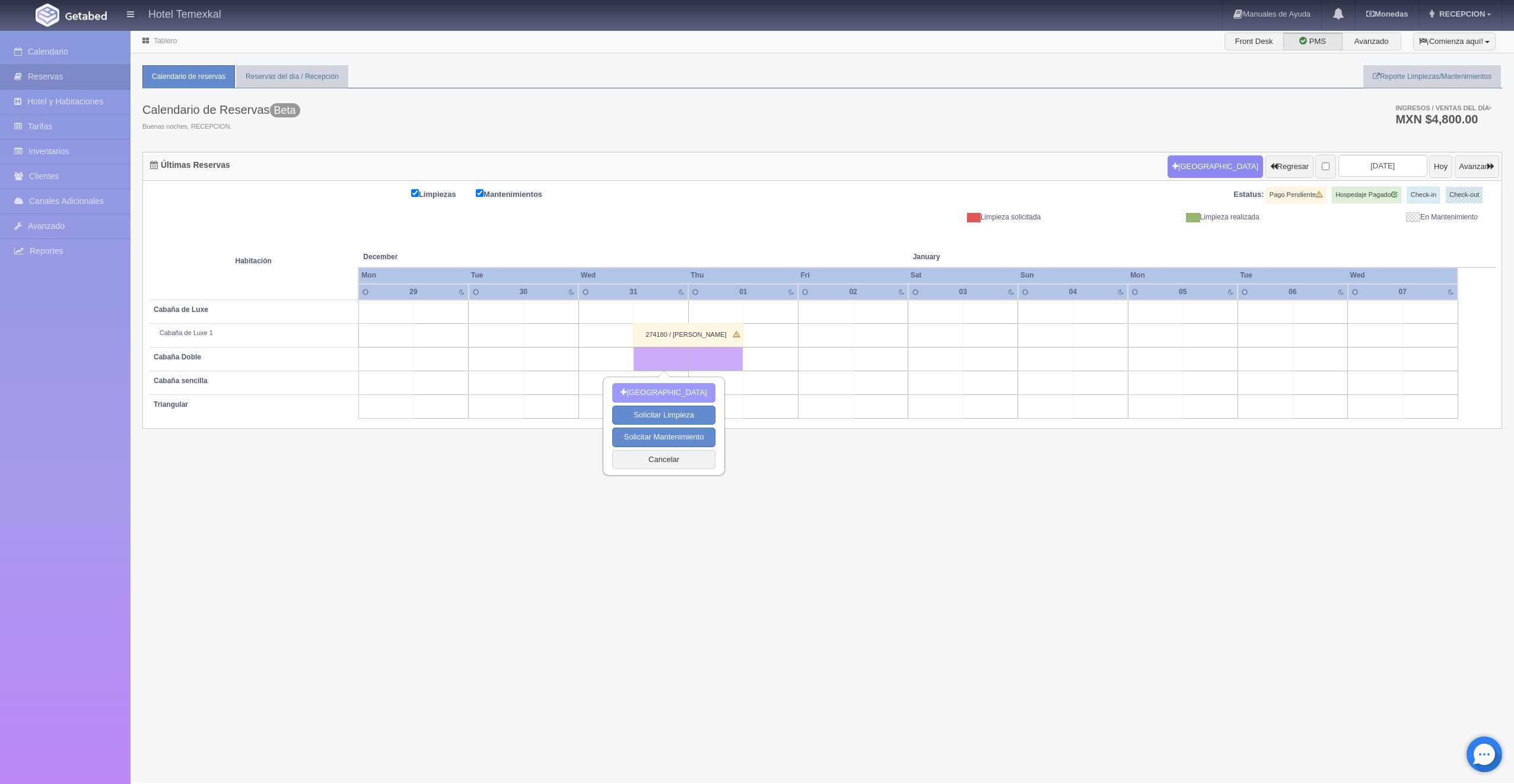
click at [660, 394] on button "Nueva Reserva" at bounding box center [663, 392] width 103 height 20
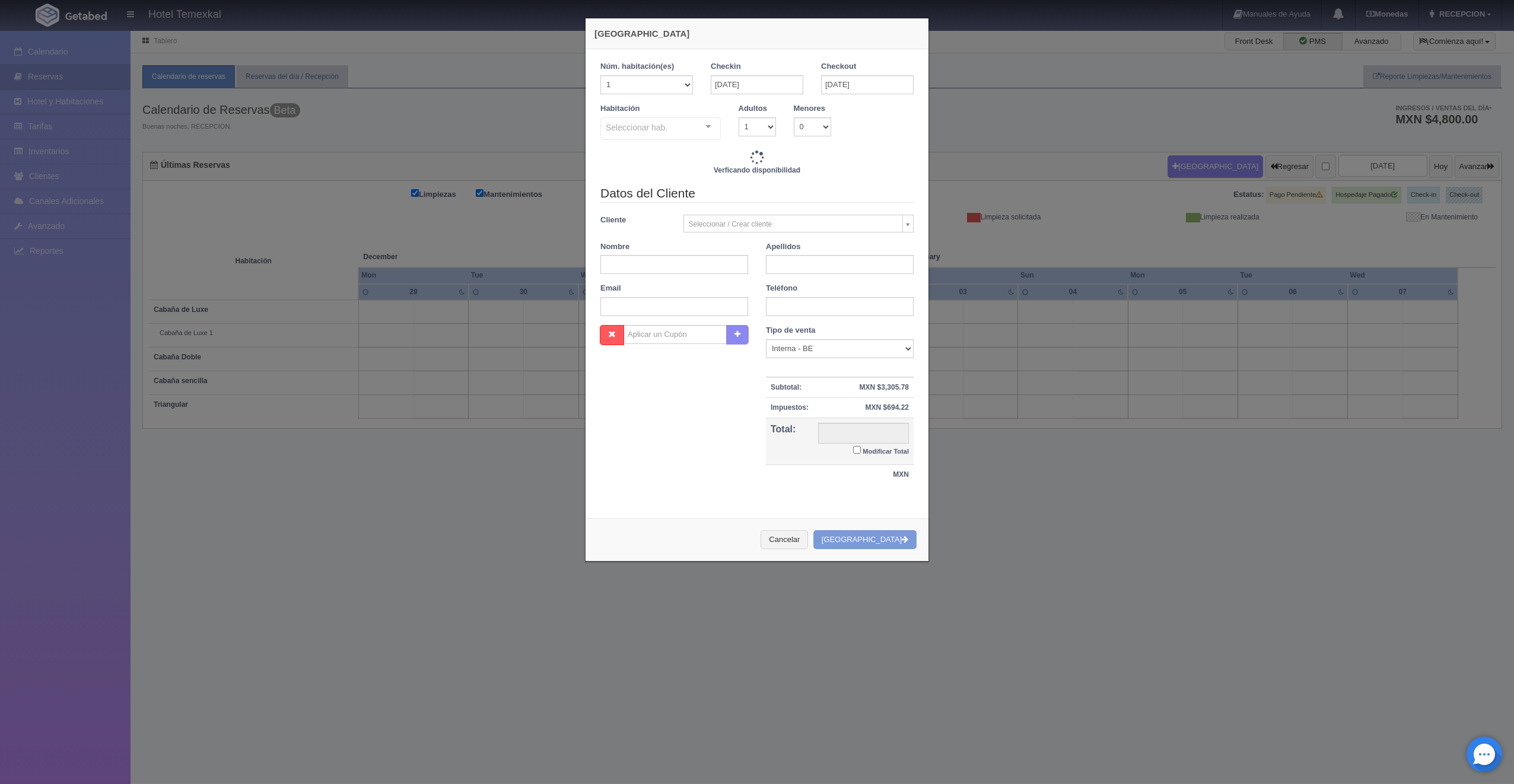
checkbox input "false"
type input "4000.00"
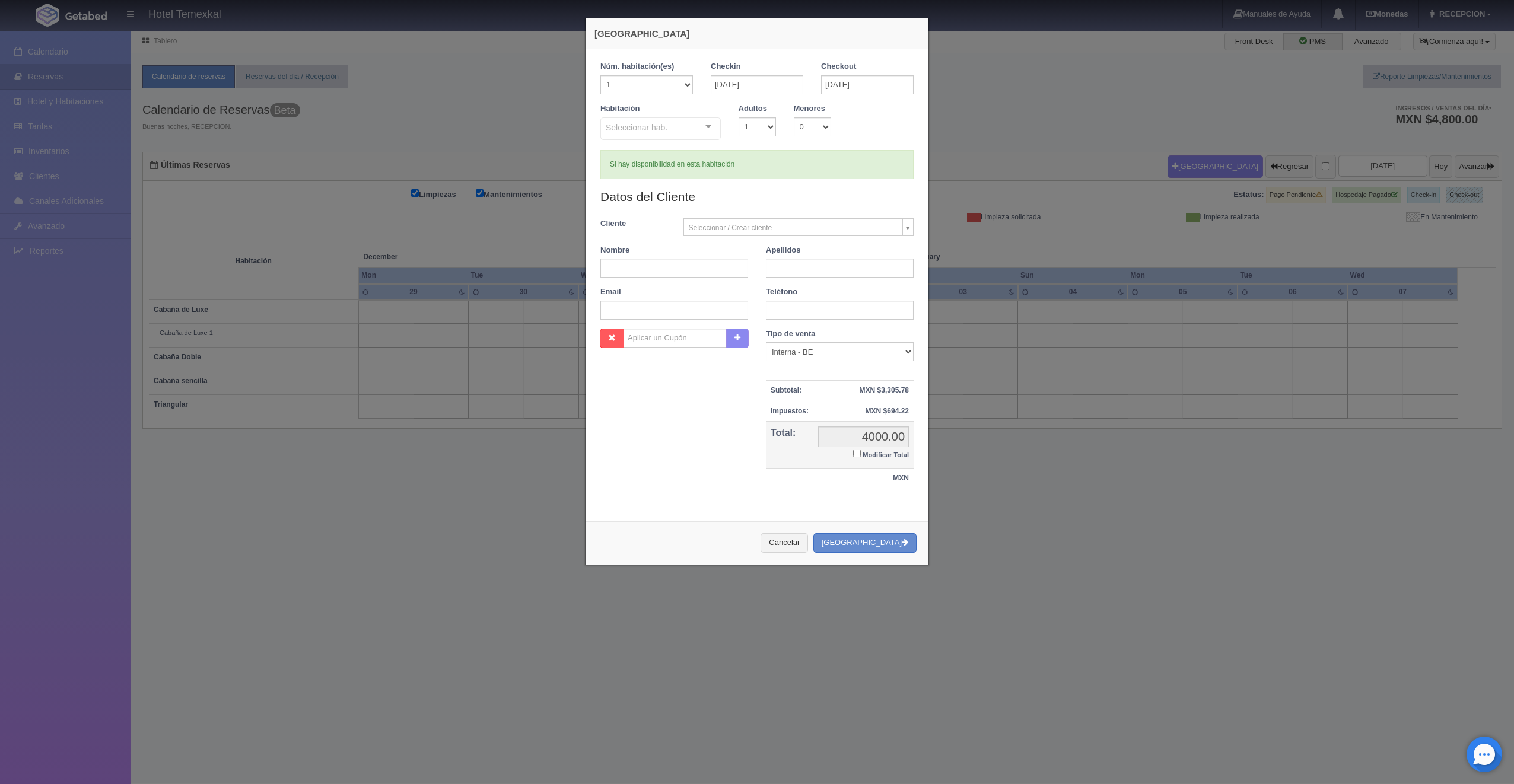
checkbox input "false"
click at [701, 131] on div at bounding box center [708, 127] width 24 height 18
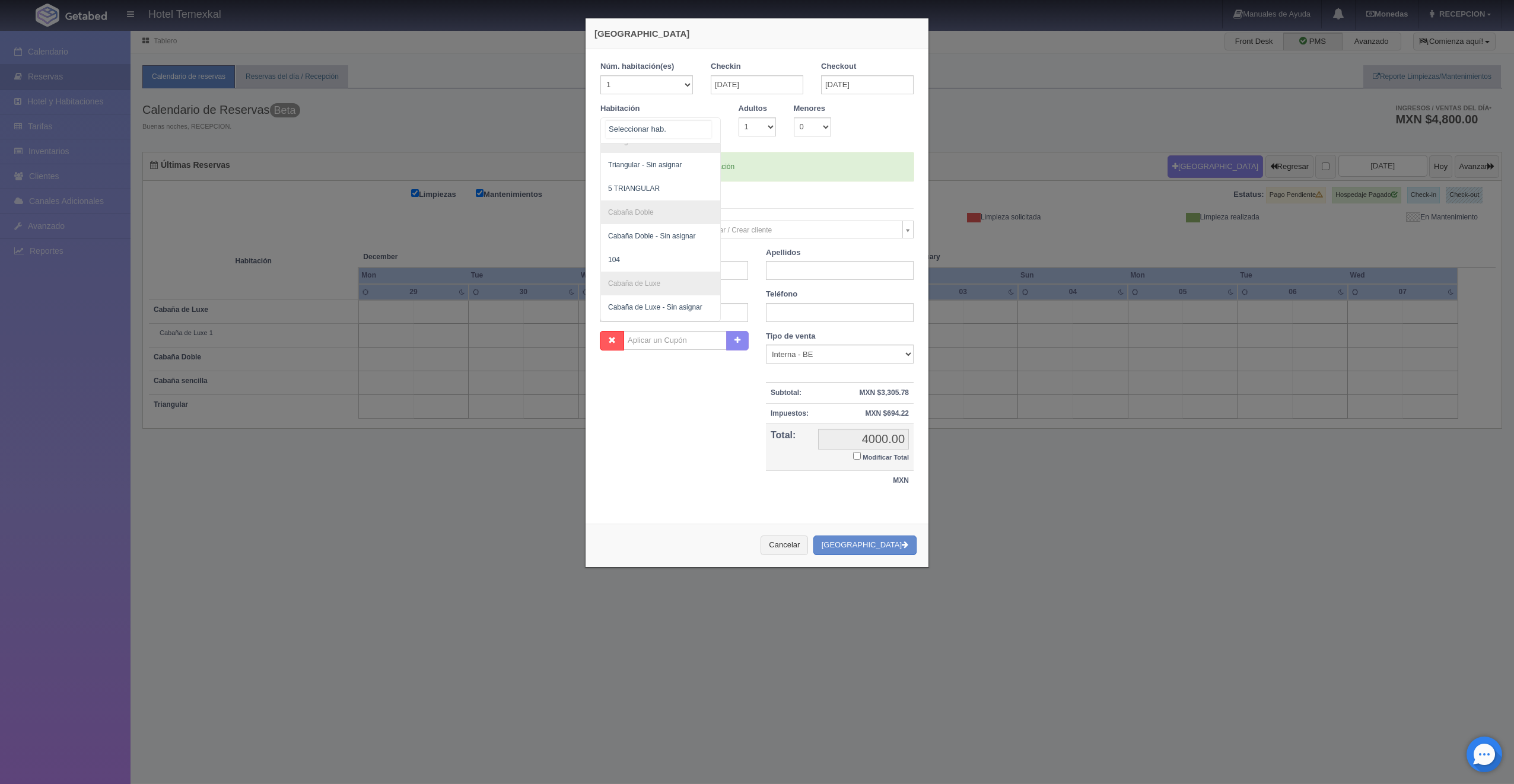
scroll to position [119, 0]
click at [644, 199] on span "5 TRIANGULAR" at bounding box center [634, 203] width 52 height 8
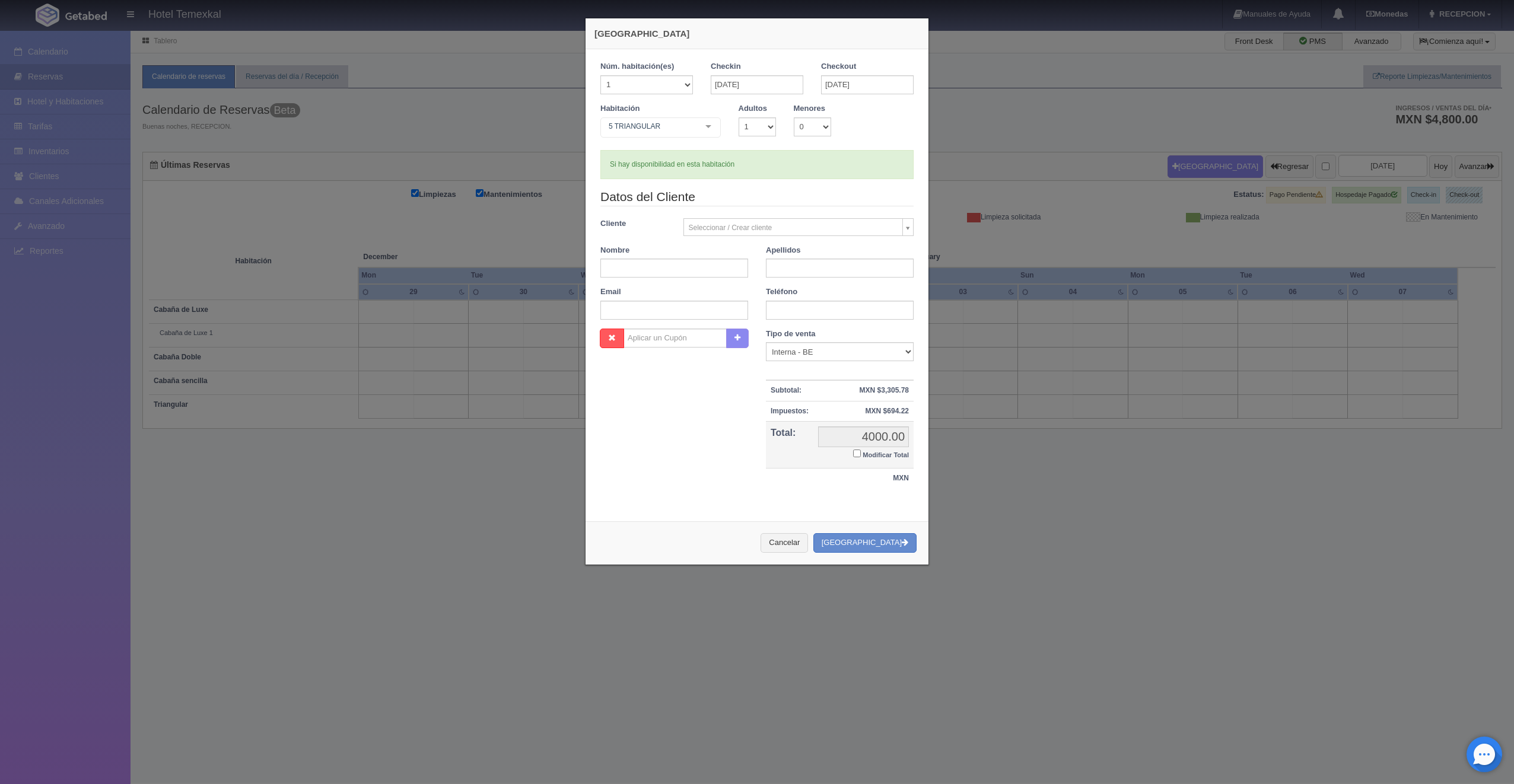
checkbox input "false"
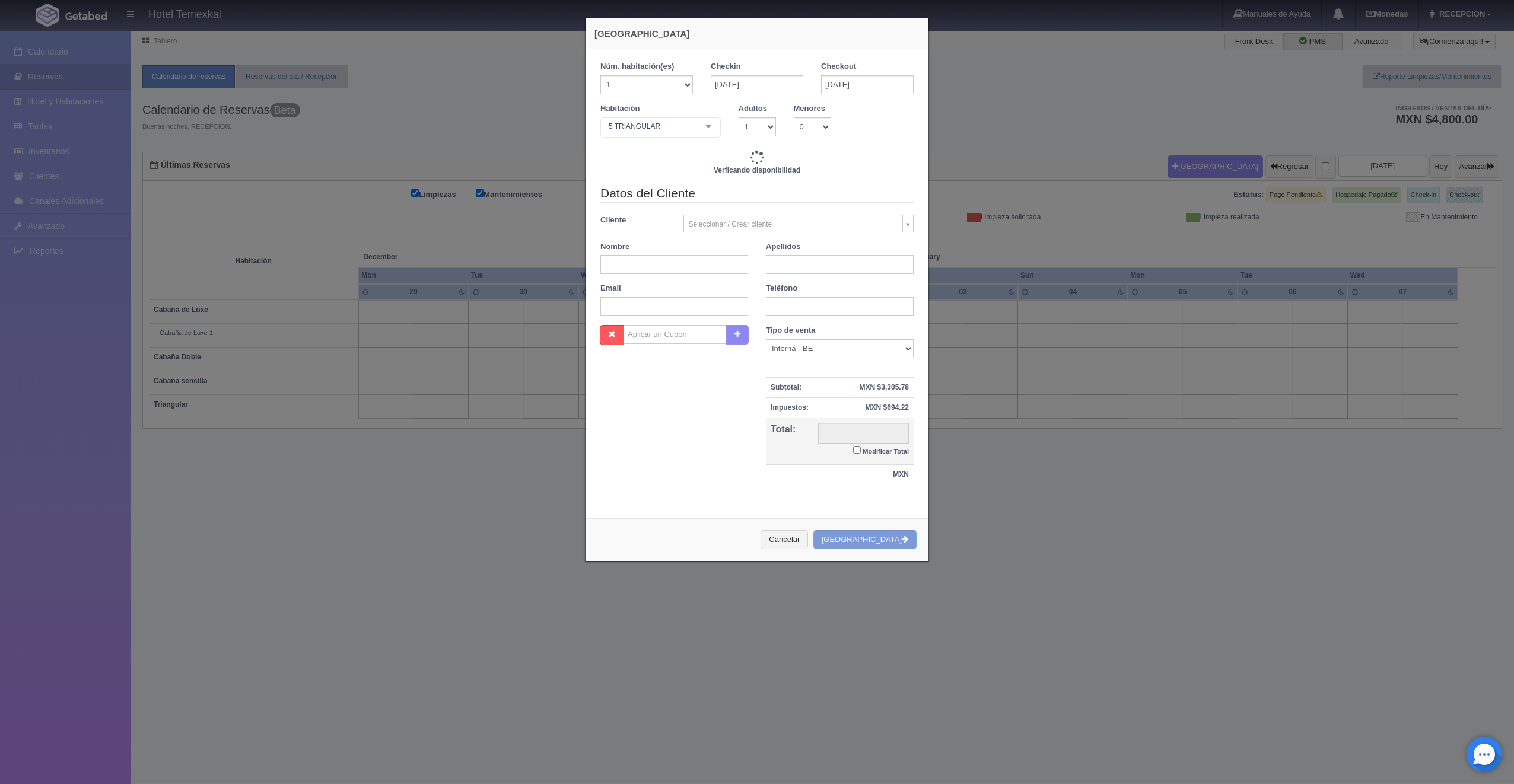
type input "6500.00"
checkbox input "false"
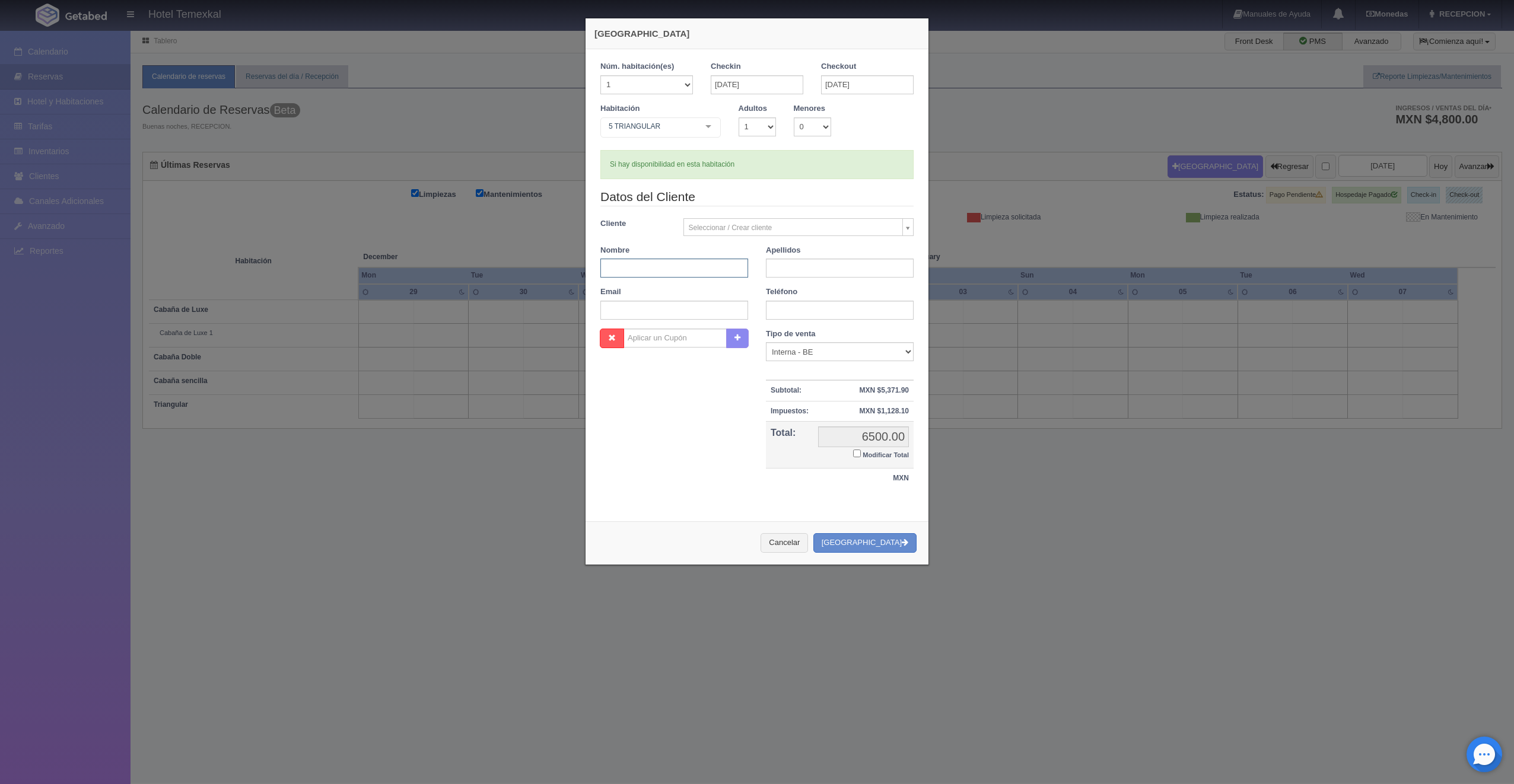
click at [670, 259] on input "text" at bounding box center [674, 268] width 147 height 19
type input "EVA"
click at [799, 265] on input "text" at bounding box center [839, 268] width 147 height 19
type input "[PERSON_NAME]"
click at [721, 445] on div "Nombre Cupón : Descuentos : Tipo de venta Correo Electronico Interna - BE Llama…" at bounding box center [757, 415] width 331 height 173
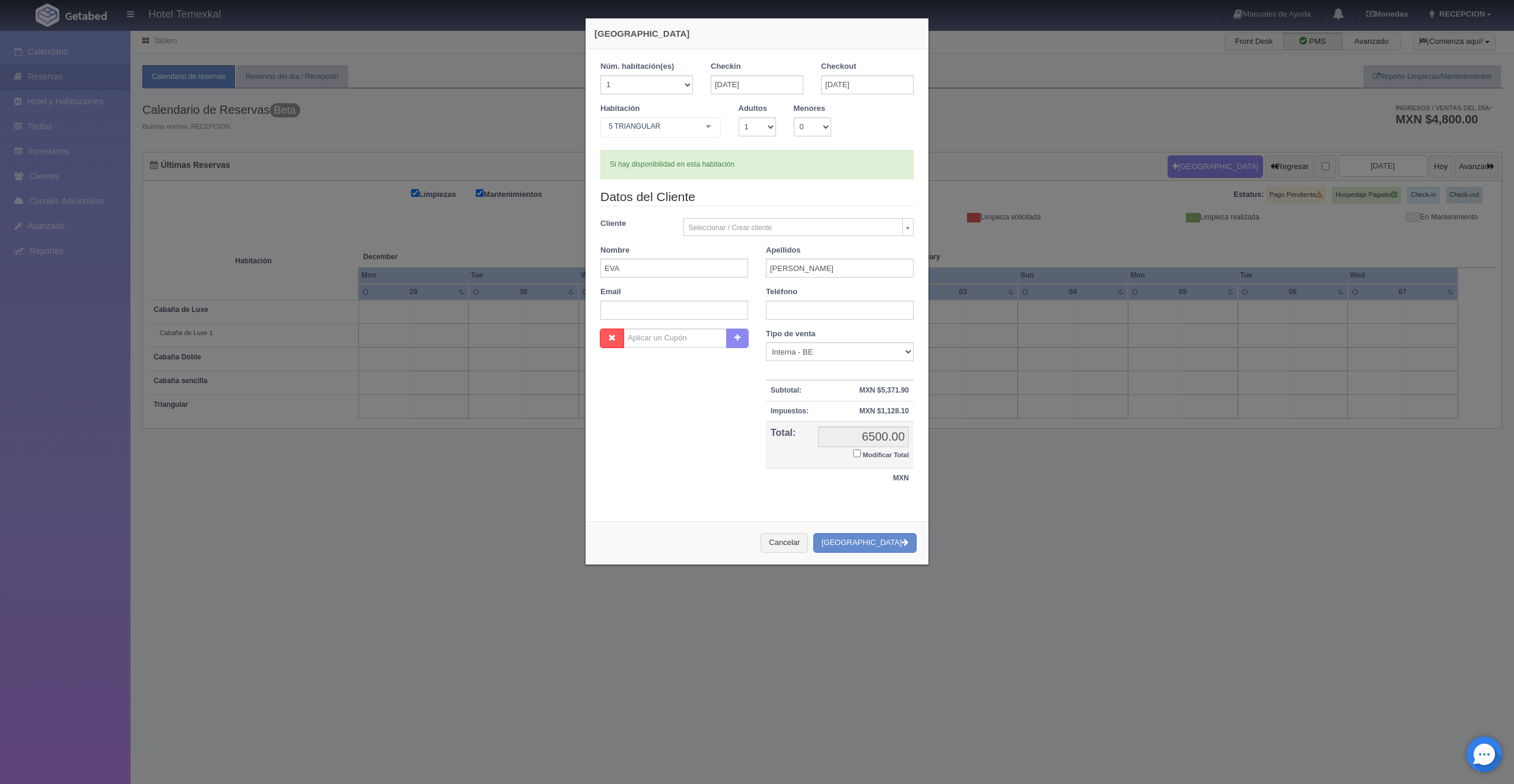
click at [853, 452] on input "Modificar Total" at bounding box center [857, 454] width 8 height 8
checkbox input "true"
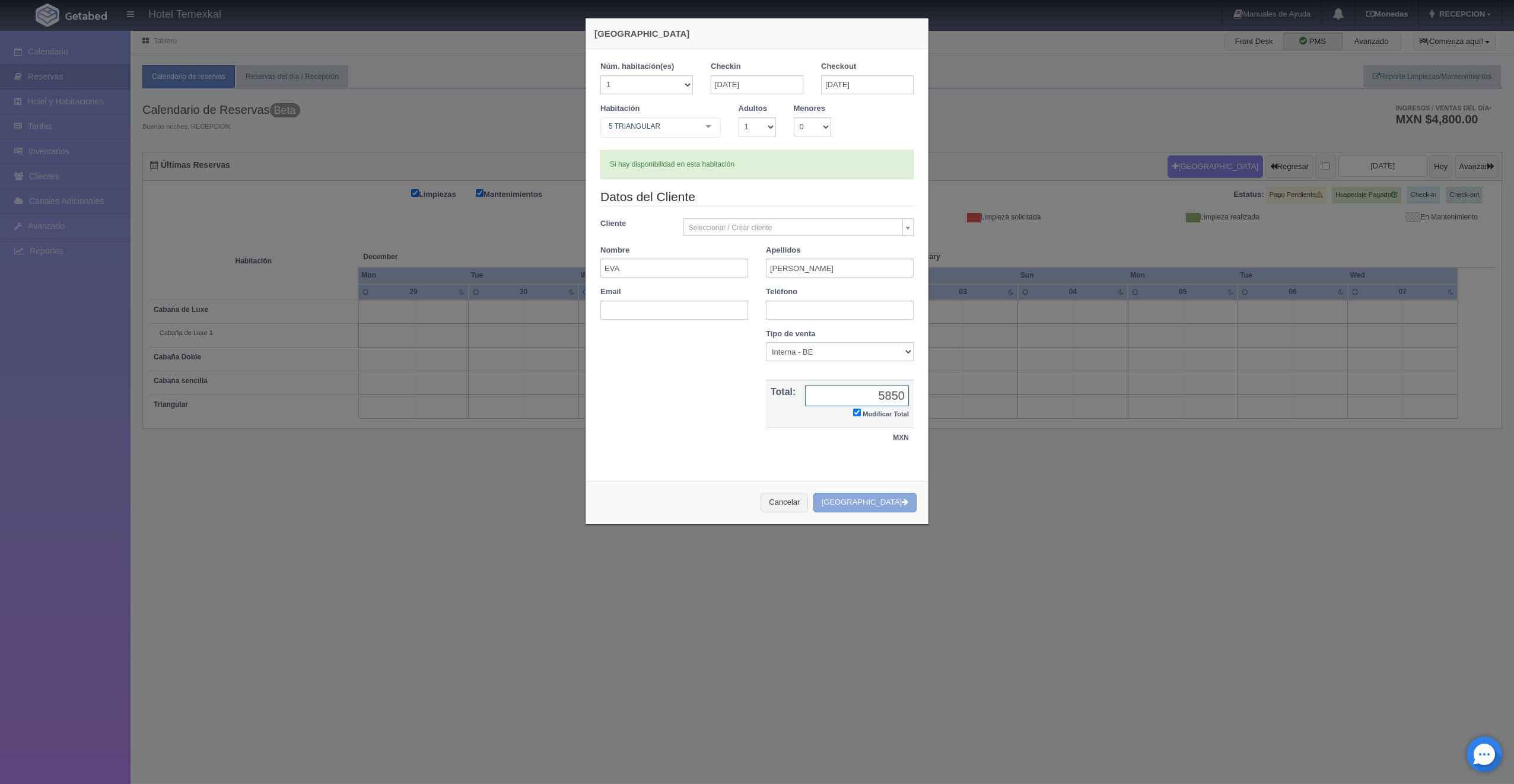
type input "5850"
click at [881, 493] on button "[GEOGRAPHIC_DATA]" at bounding box center [865, 502] width 104 height 20
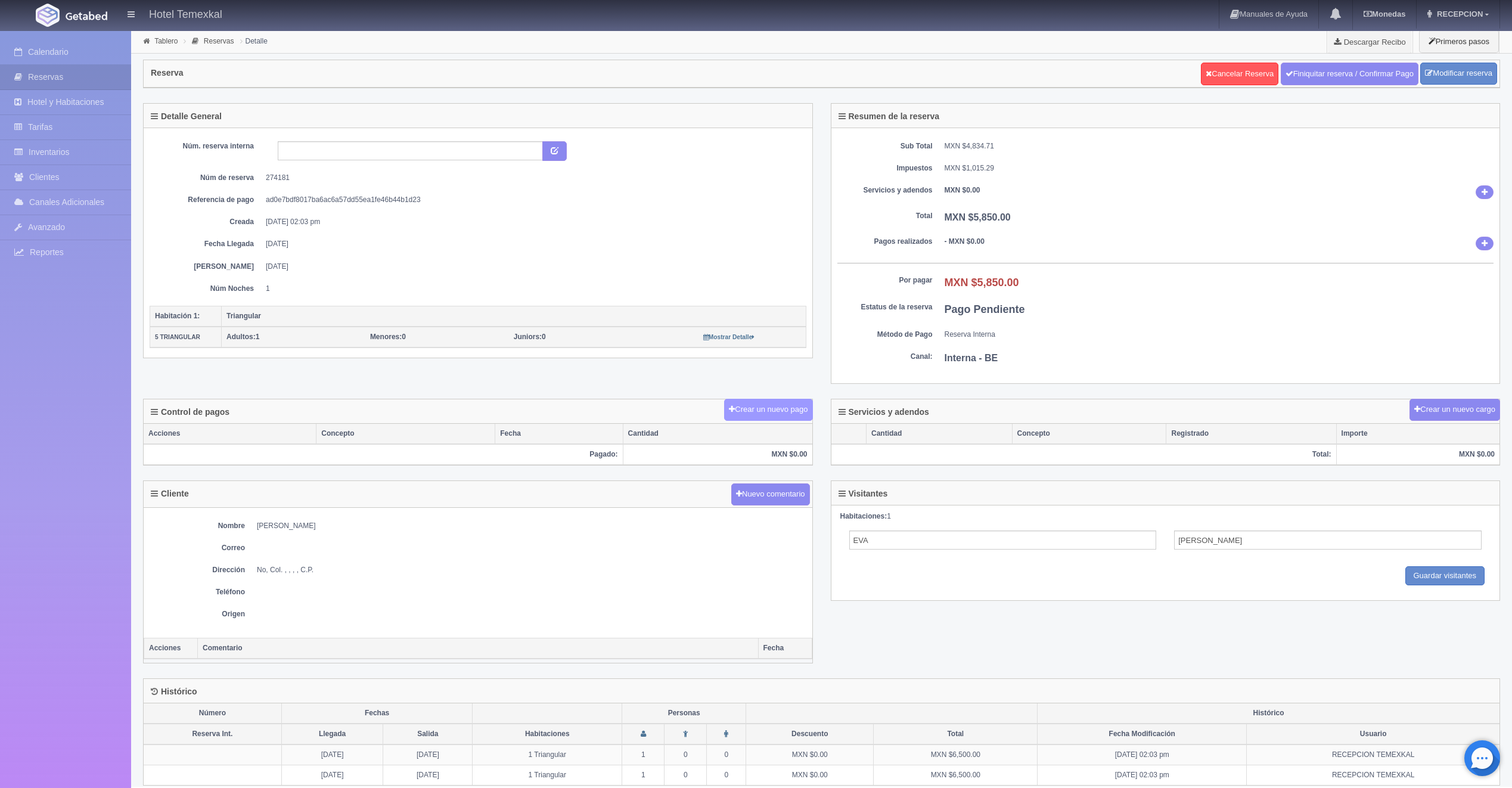
click at [753, 407] on button "Crear un nuevo pago" at bounding box center [768, 410] width 88 height 22
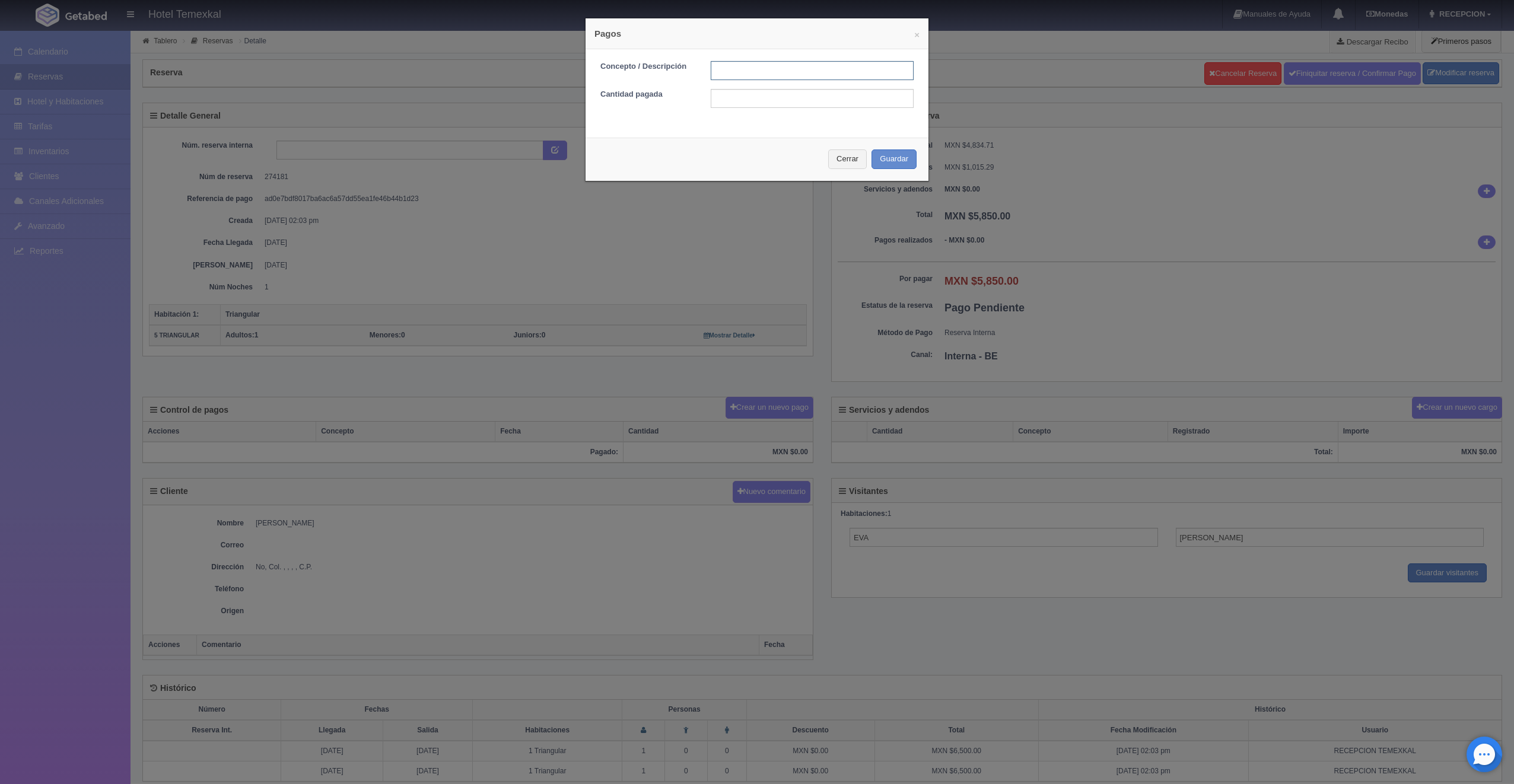
click at [710, 73] on input "text" at bounding box center [812, 71] width 203 height 19
type input "PRIMER ABONO"
click at [745, 91] on input "text" at bounding box center [812, 99] width 203 height 19
type input "2925"
click at [876, 158] on button "Guardar" at bounding box center [894, 159] width 45 height 20
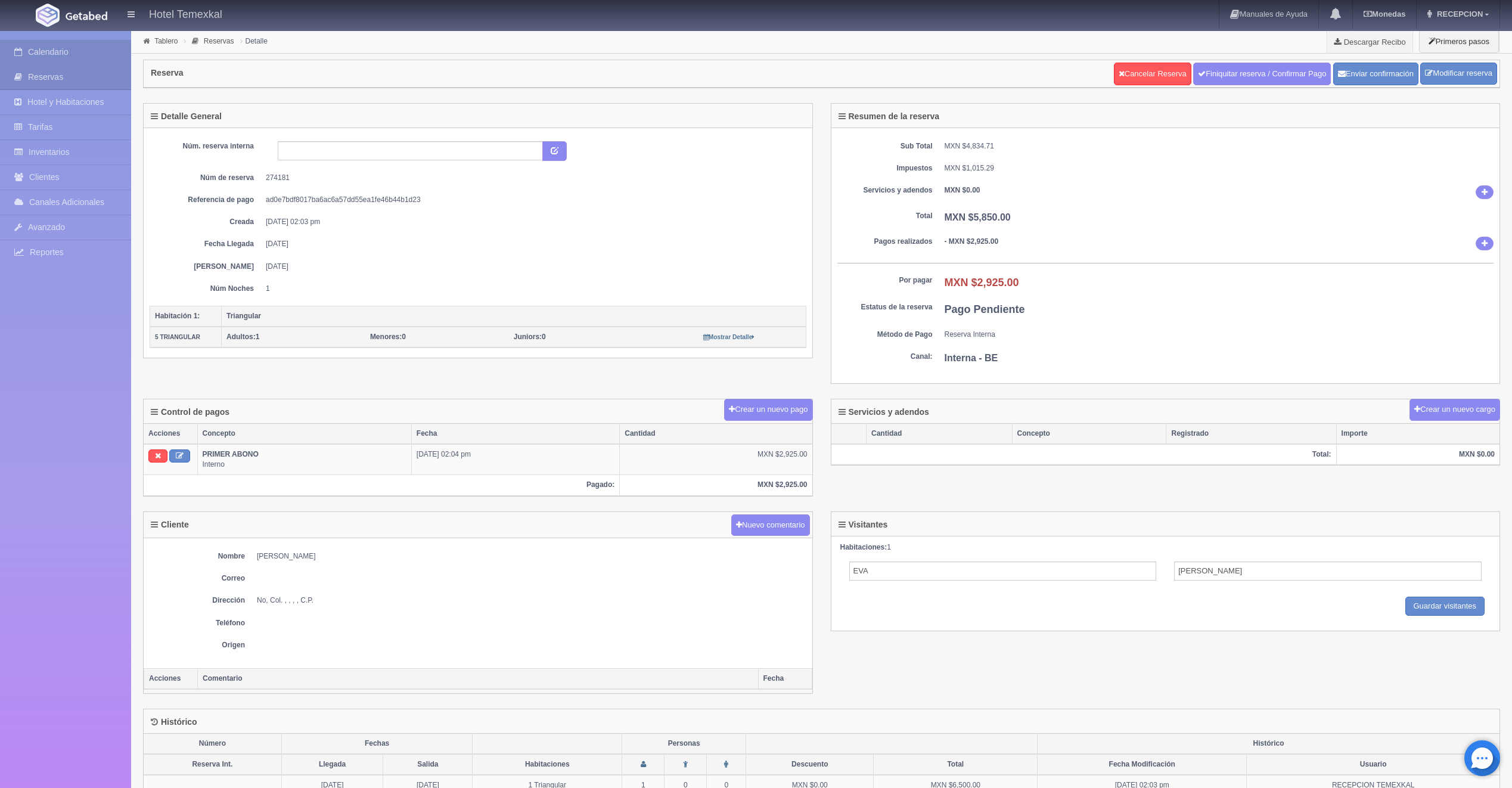
click at [41, 53] on link "Calendario" at bounding box center [66, 52] width 131 height 25
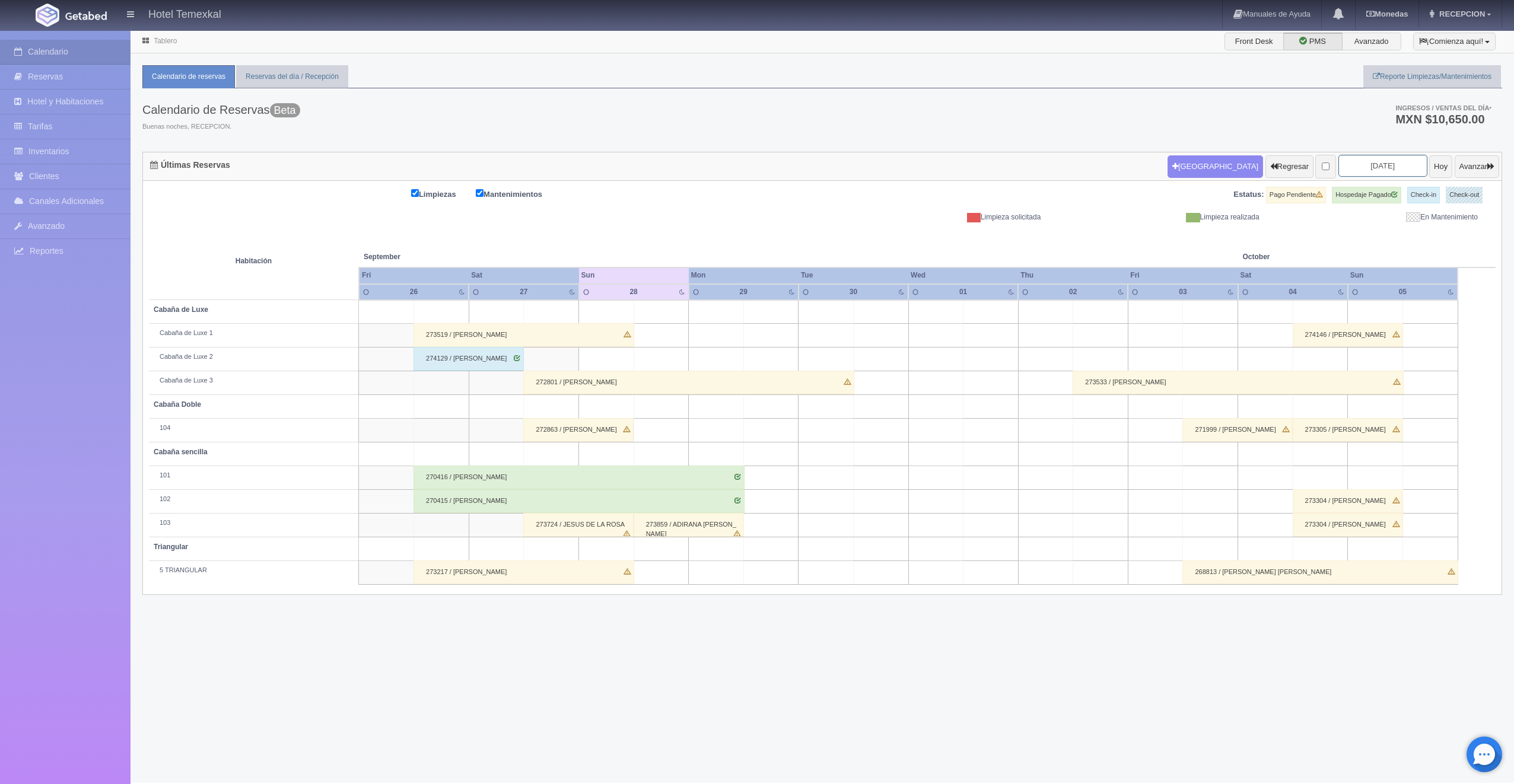
click at [1398, 164] on input "2025-09-28" at bounding box center [1383, 166] width 89 height 22
click at [1425, 185] on span "Next" at bounding box center [1426, 185] width 10 height 10
click at [1425, 184] on span "Next" at bounding box center [1426, 185] width 10 height 10
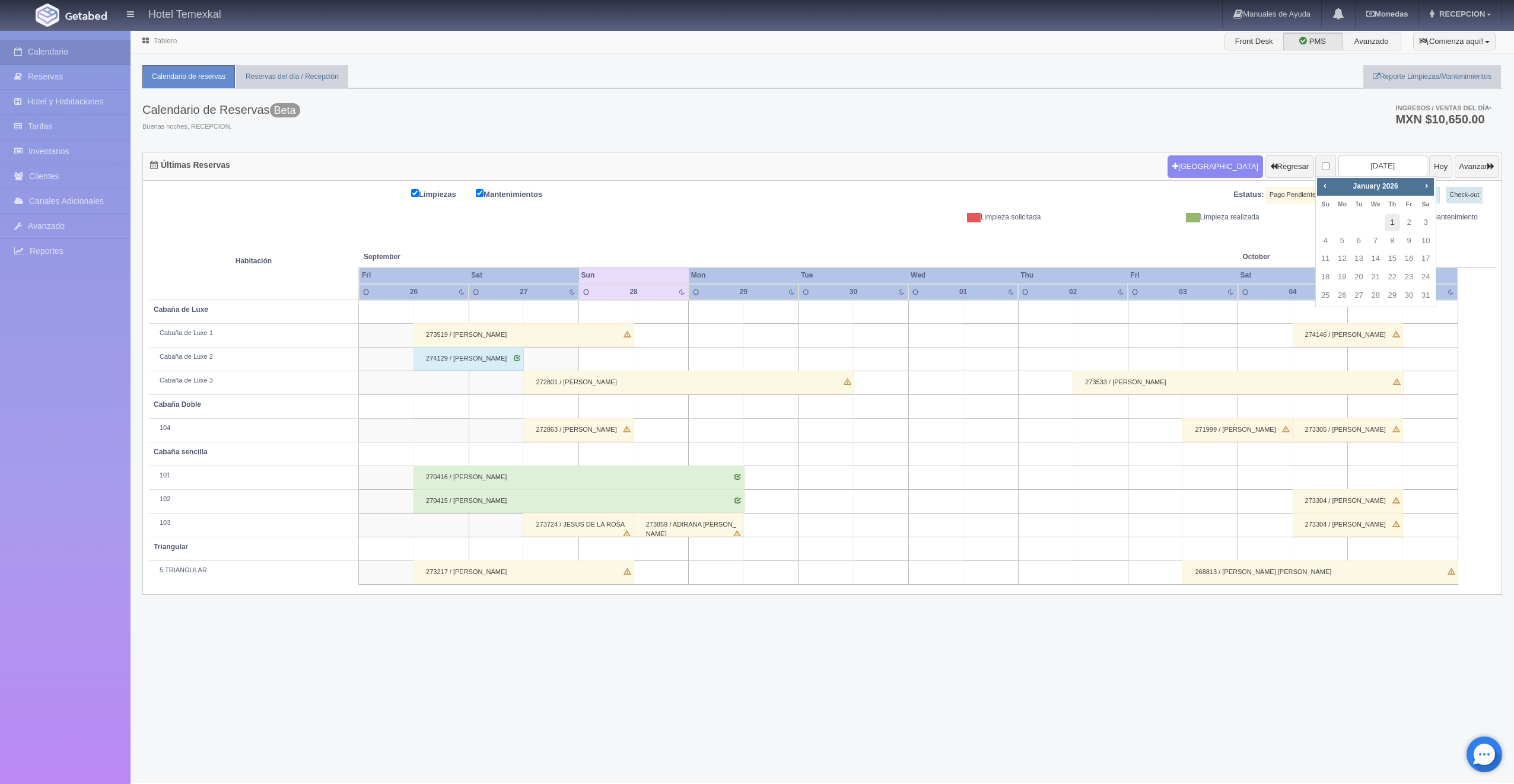
click at [1389, 224] on link "1" at bounding box center [1392, 223] width 15 height 18
type input "2026-01-01"
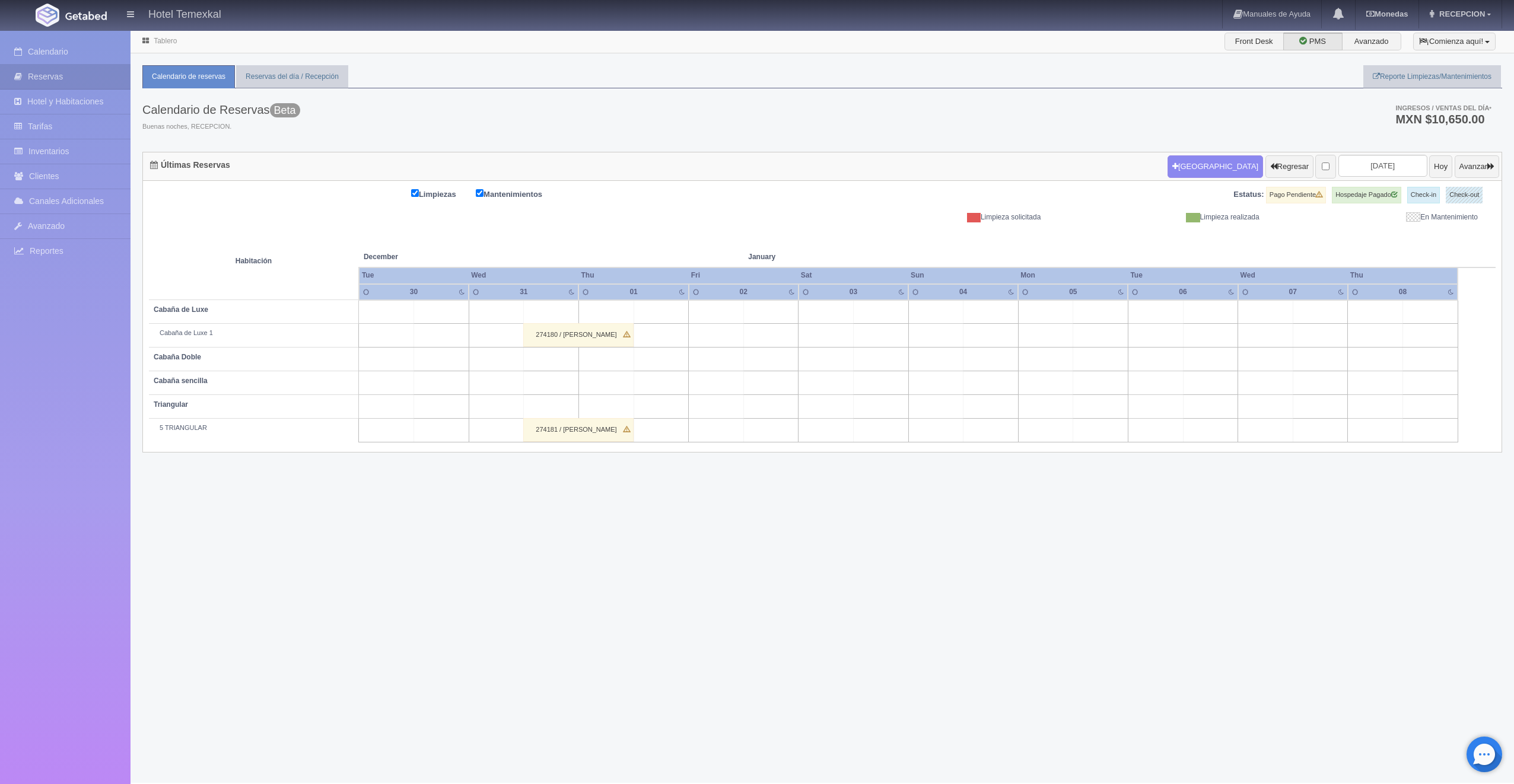
click at [657, 327] on td at bounding box center [661, 336] width 55 height 24
click at [657, 371] on button "[GEOGRAPHIC_DATA]" at bounding box center [663, 369] width 103 height 20
type input "[DATE]"
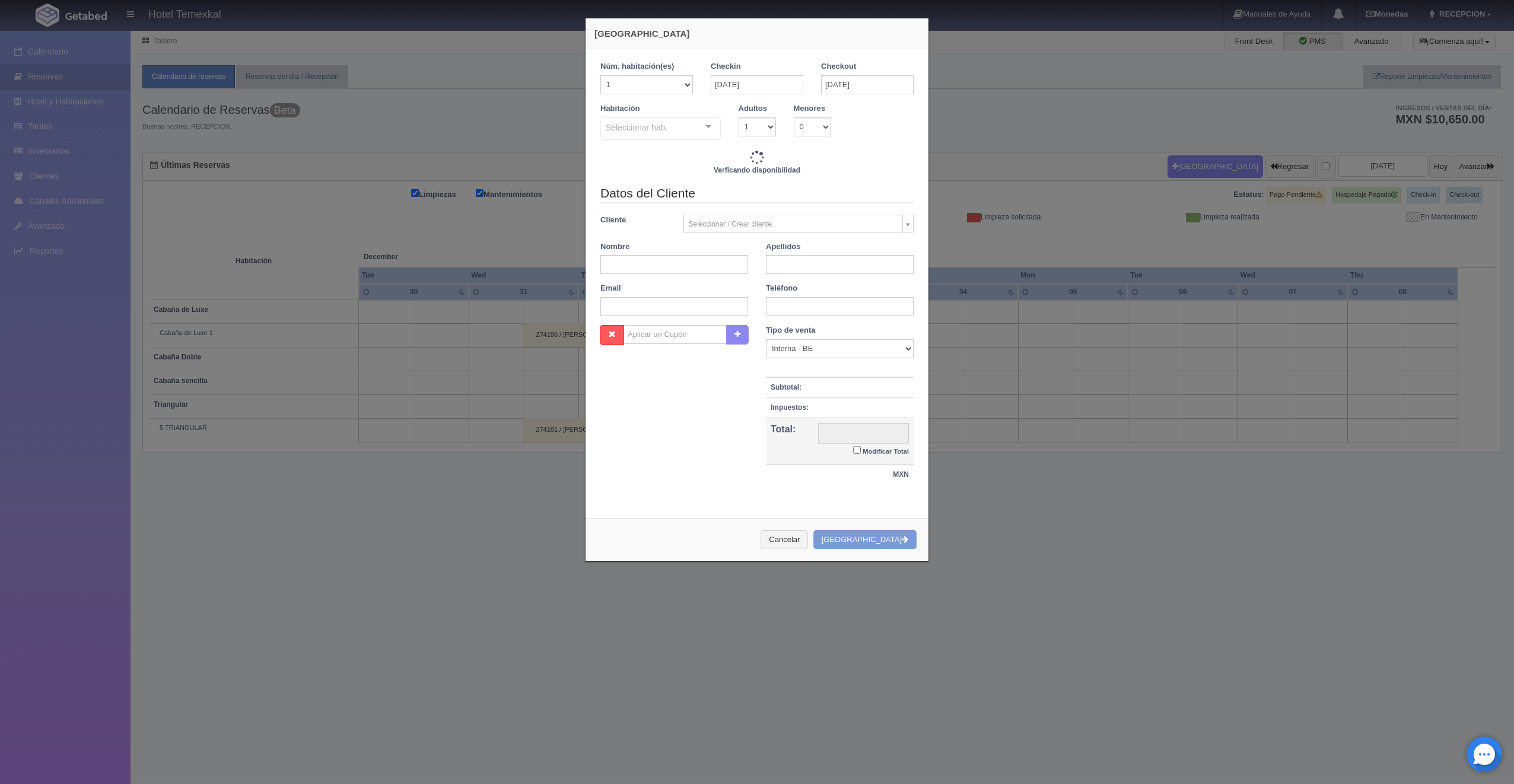
checkbox input "false"
type input "6000.00"
checkbox input "false"
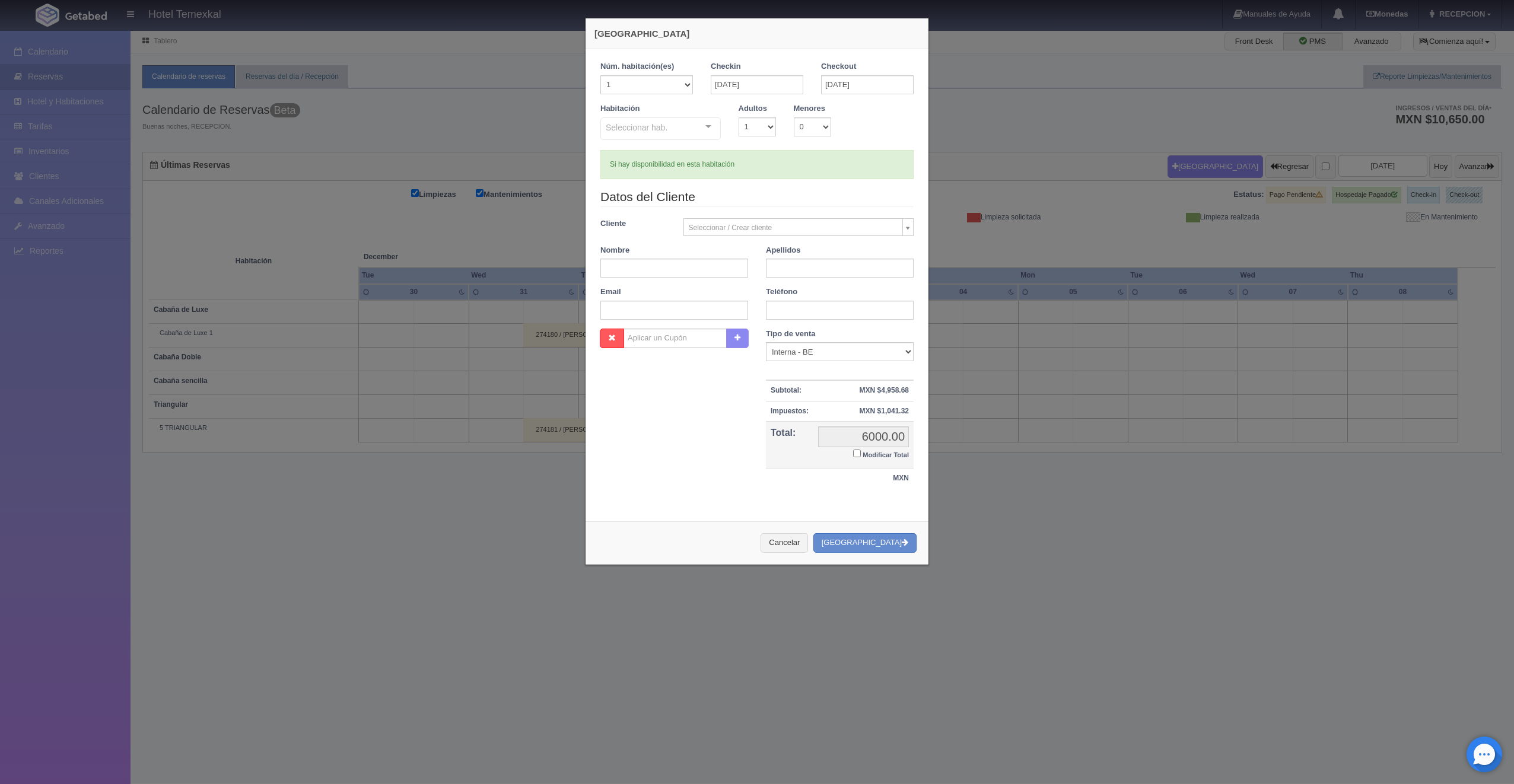
click at [703, 128] on div at bounding box center [708, 127] width 24 height 18
click at [720, 209] on div "Datos del Cliente Cliente Seleccionar / Crear cliente Nuevo Cliente Aaron gil A…" at bounding box center [757, 258] width 331 height 141
click at [808, 536] on button "Cancelar" at bounding box center [784, 543] width 48 height 20
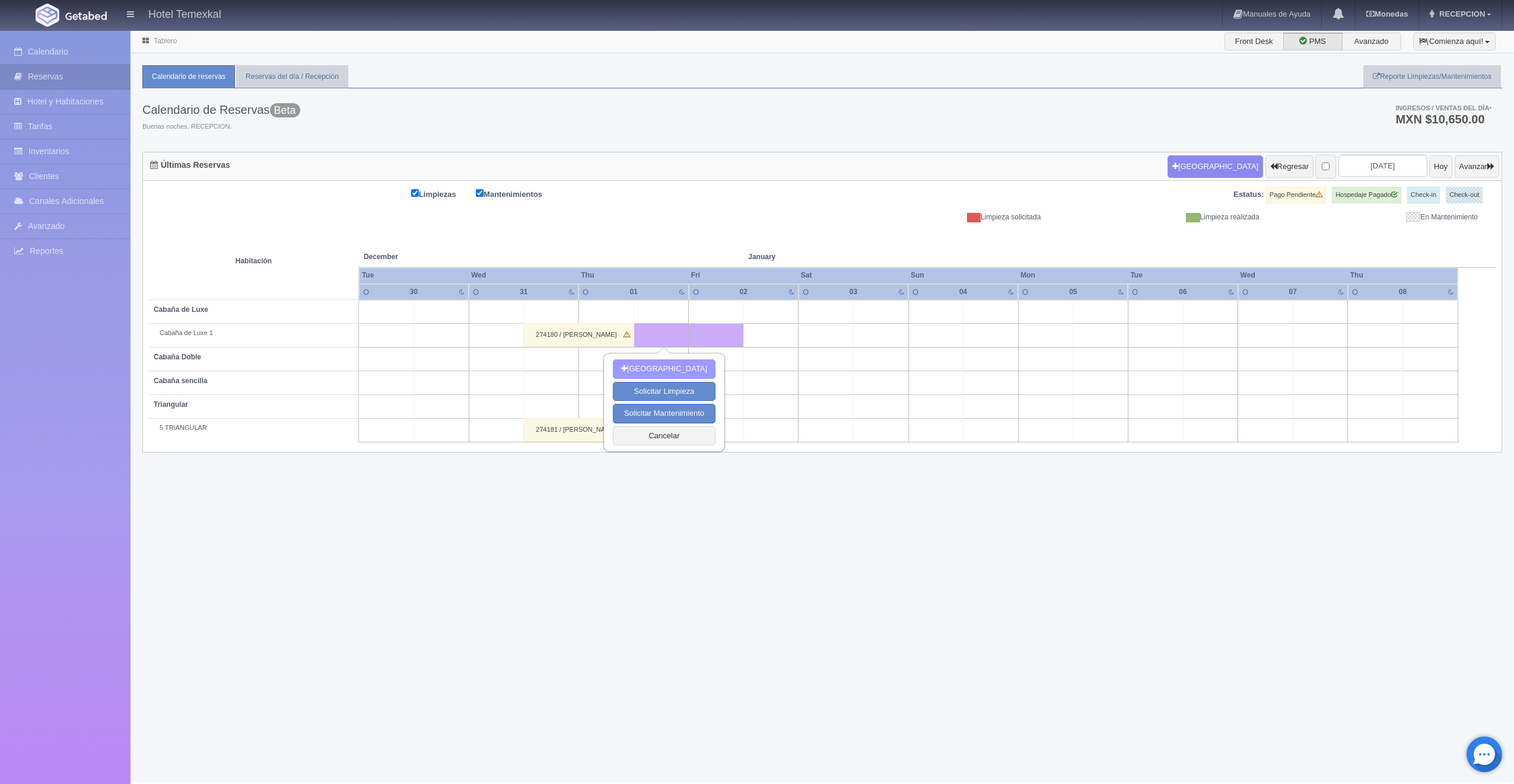
click at [685, 373] on button "Nueva Reserva" at bounding box center [663, 369] width 103 height 20
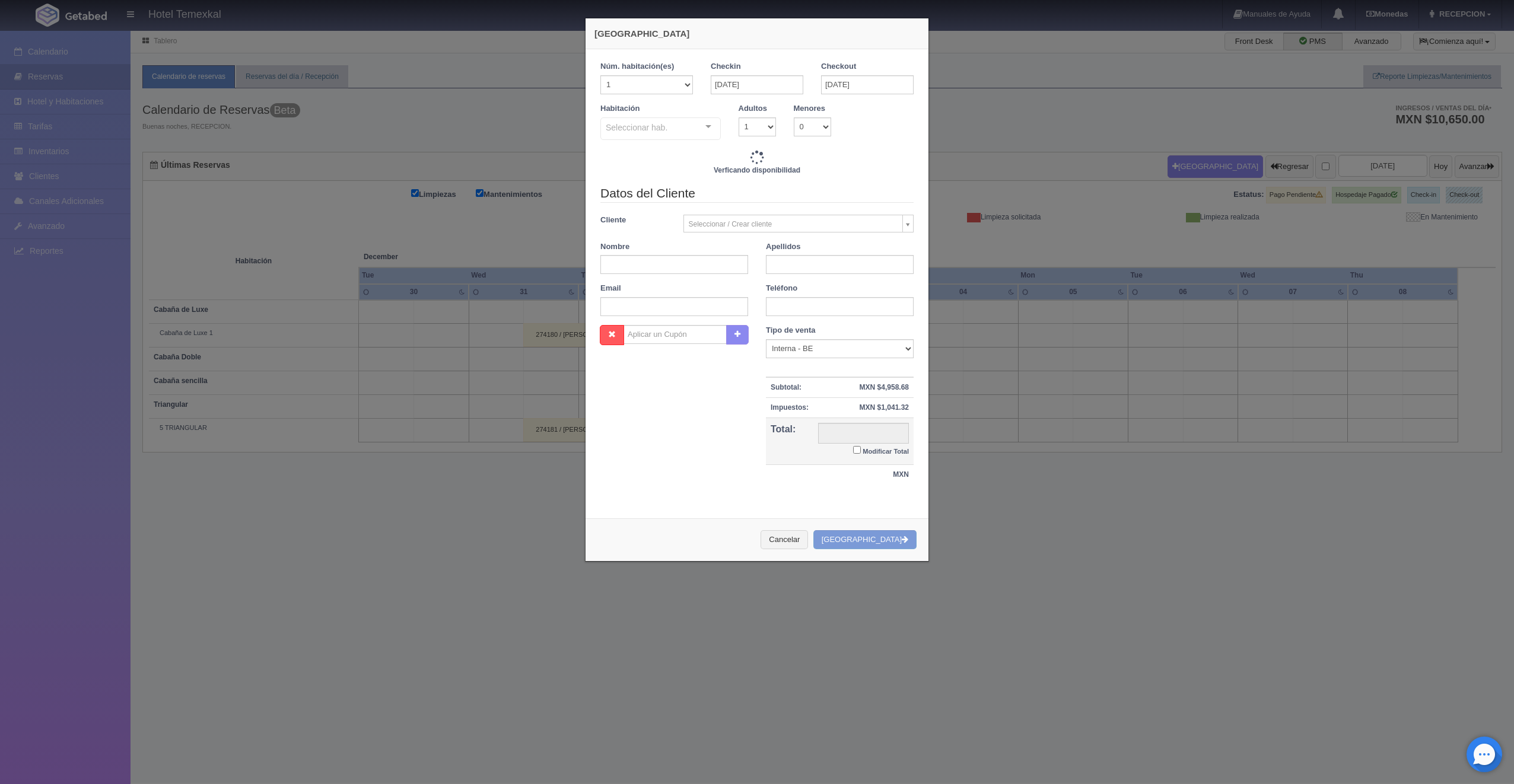
checkbox input "false"
type input "6000.00"
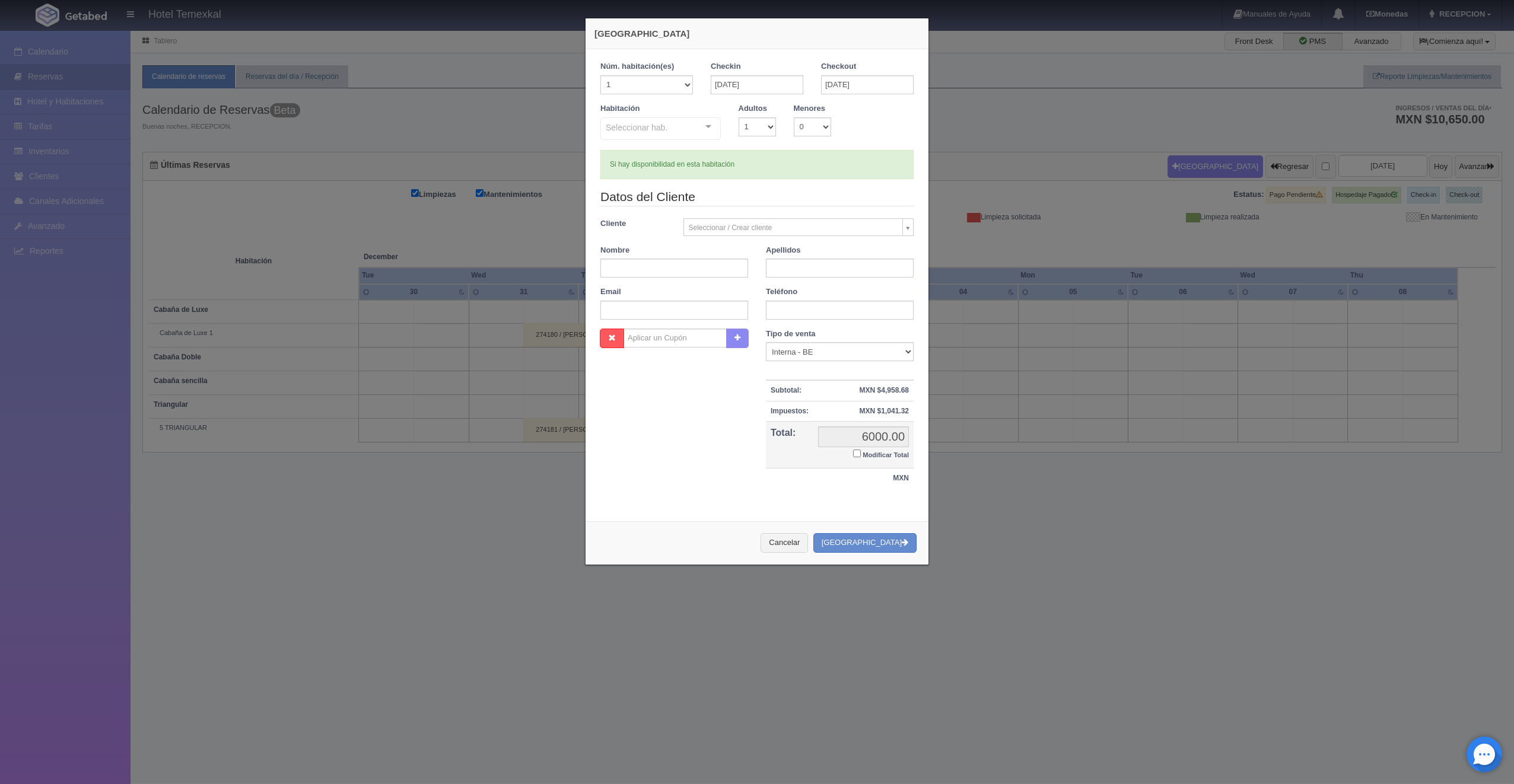
checkbox input "false"
click at [708, 261] on input "text" at bounding box center [674, 268] width 147 height 19
type input "MARTHA"
type input "BAYARDO"
type input "MARTHA"
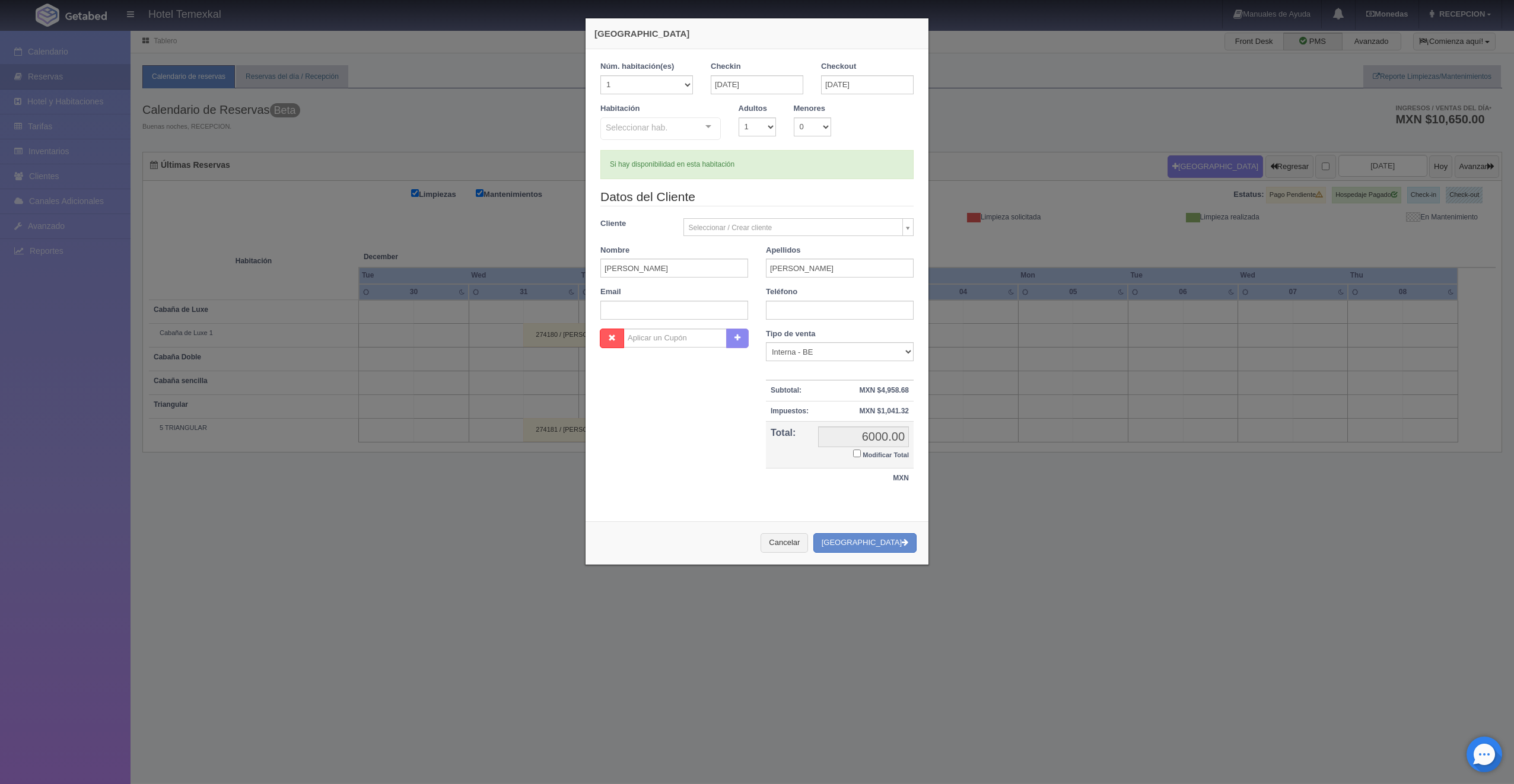
click at [855, 452] on input "Modificar Total" at bounding box center [857, 454] width 8 height 8
checkbox input "true"
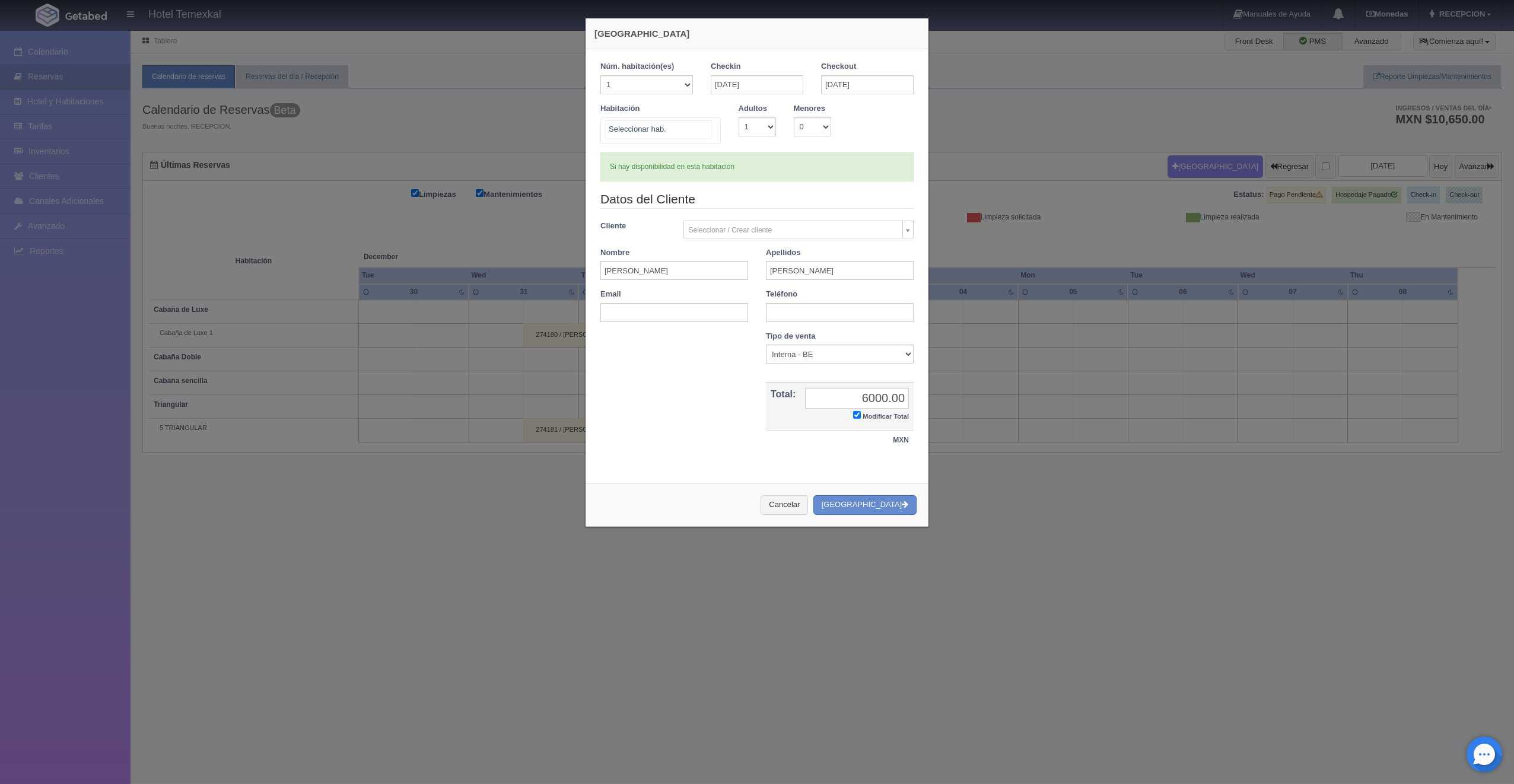
click at [690, 123] on div at bounding box center [660, 130] width 120 height 26
click at [636, 202] on span "101" at bounding box center [661, 203] width 119 height 24
checkbox input "false"
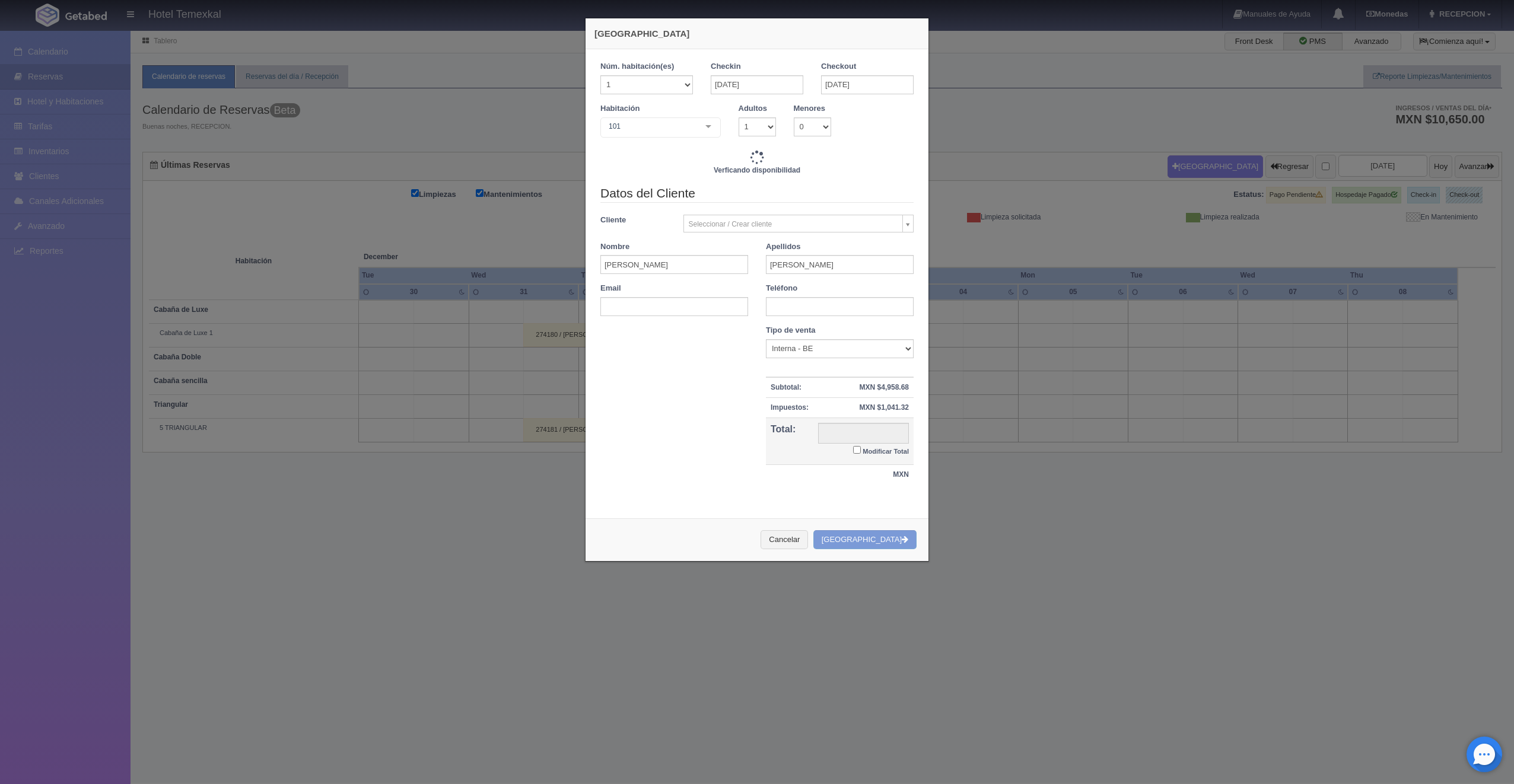
click at [695, 376] on div "Nombre Cupón : Descuentos : Tipo de venta Correo Electronico Interna - BE Llama…" at bounding box center [757, 411] width 331 height 173
type input "3000.00"
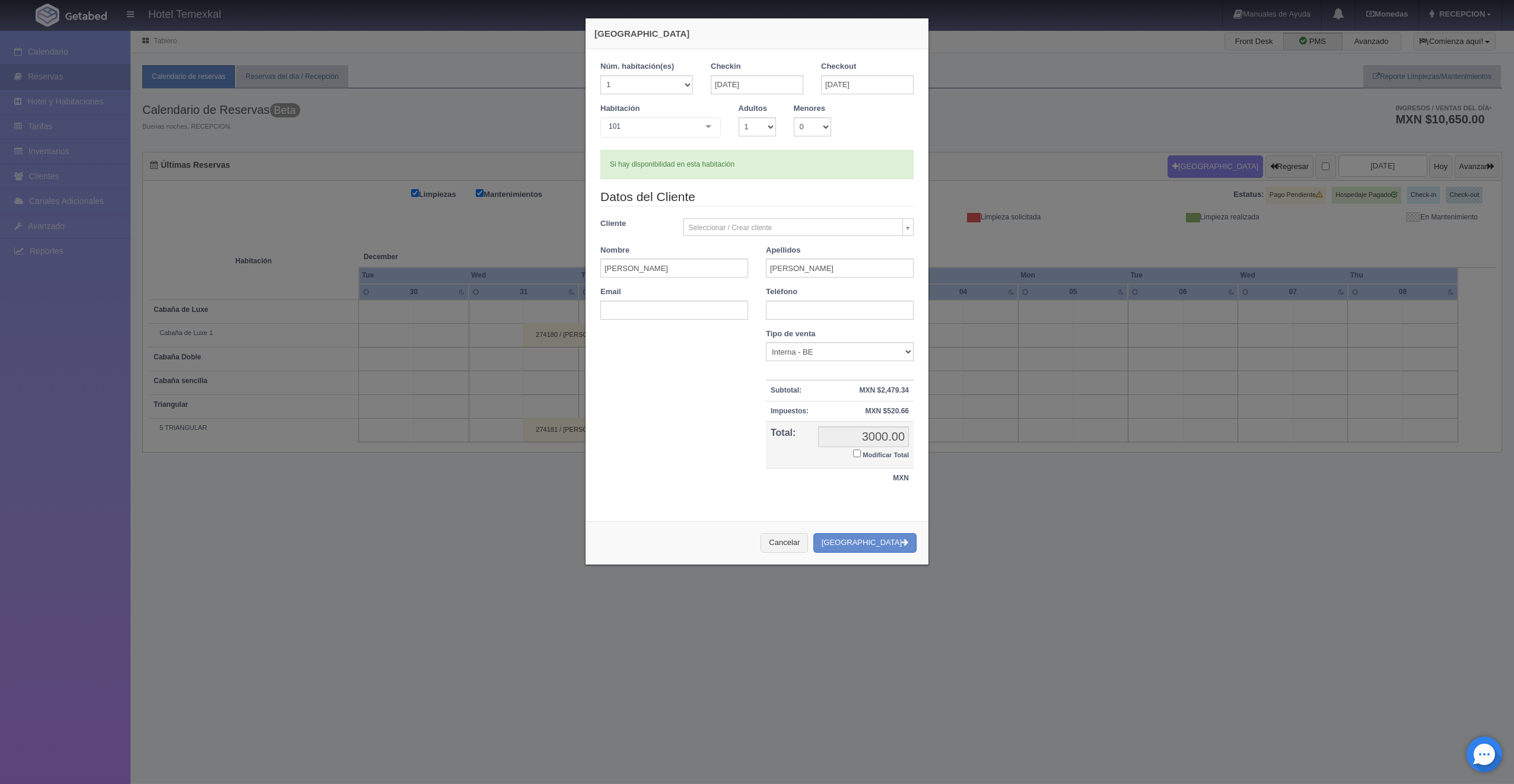
click at [857, 452] on label "Modificar Total" at bounding box center [881, 454] width 56 height 14
click at [857, 452] on input "Modificar Total" at bounding box center [857, 454] width 8 height 8
checkbox input "true"
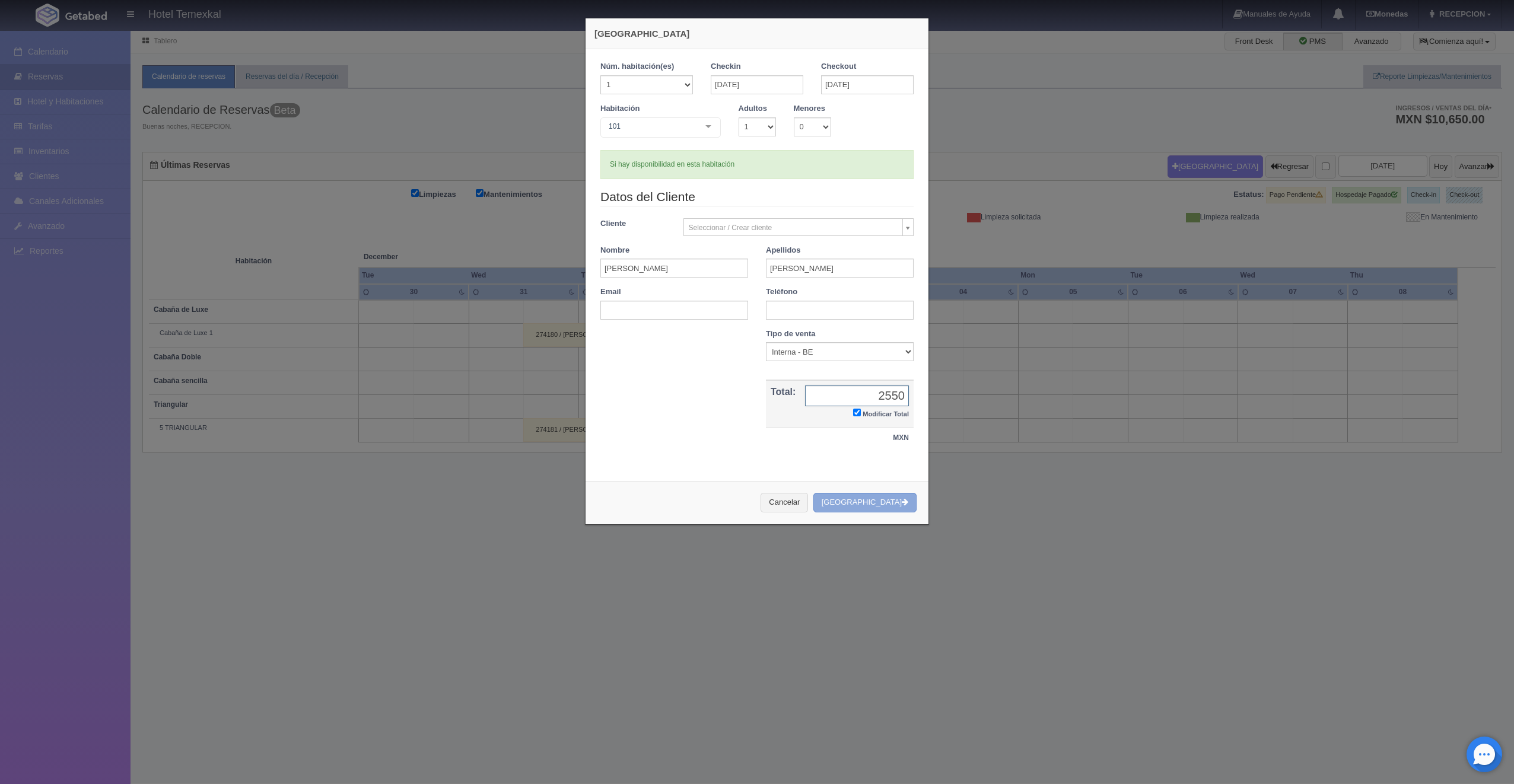
type input "2550"
click at [868, 501] on button "[GEOGRAPHIC_DATA]" at bounding box center [865, 502] width 104 height 20
click at [871, 501] on button "[GEOGRAPHIC_DATA]" at bounding box center [865, 502] width 104 height 20
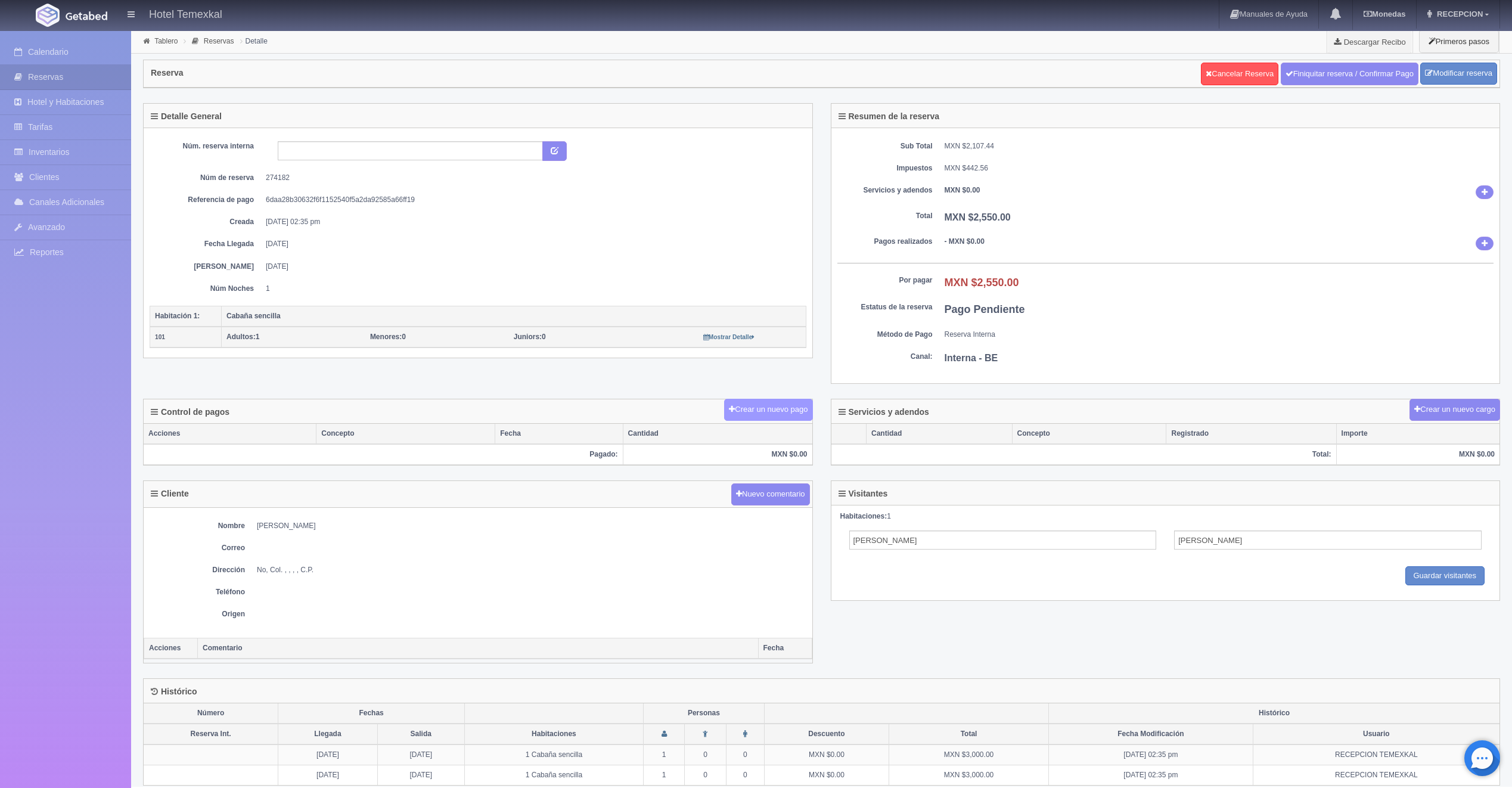
click at [762, 410] on button "Crear un nuevo pago" at bounding box center [768, 410] width 88 height 22
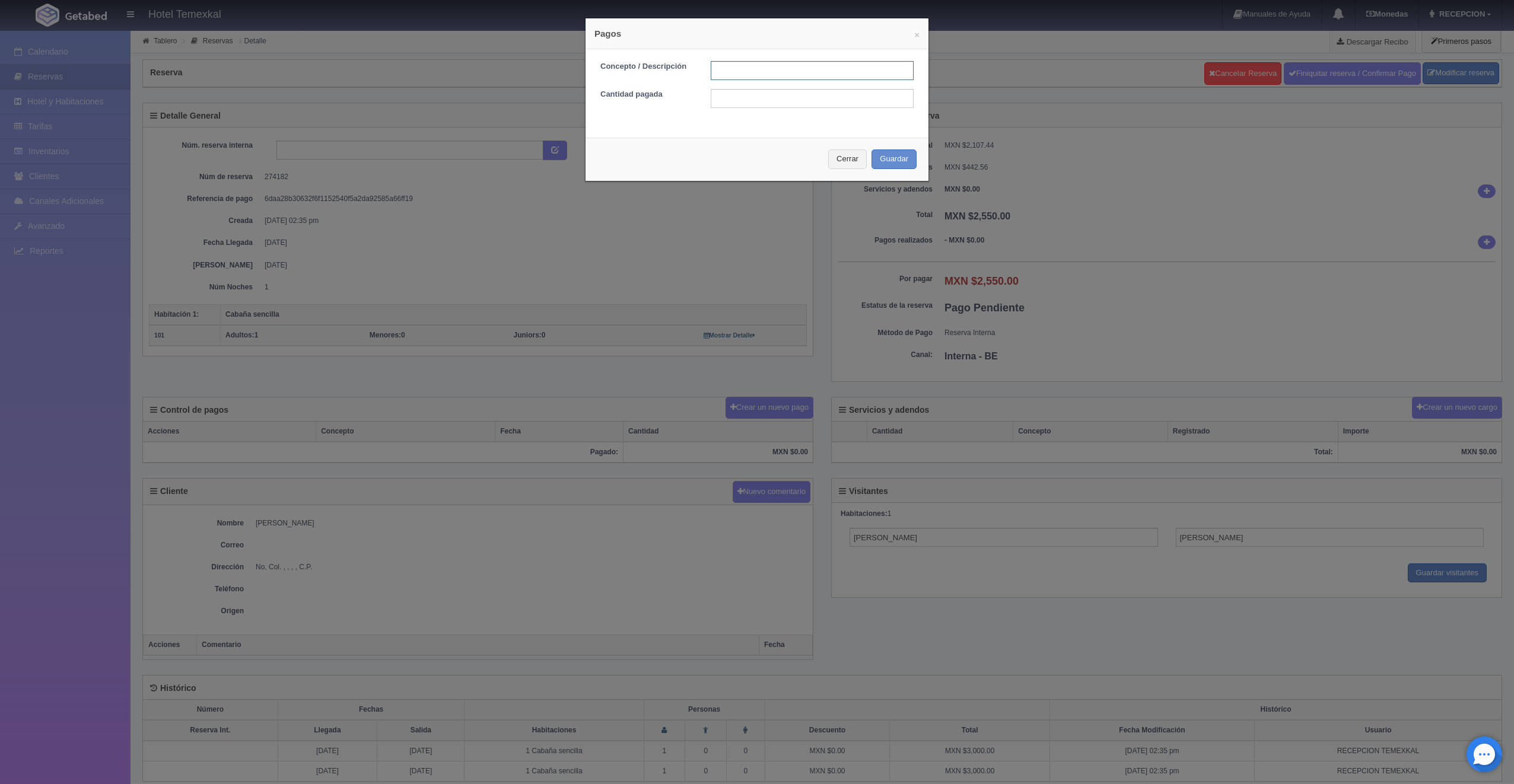
click at [762, 68] on input "text" at bounding box center [812, 71] width 203 height 19
type input "PRIMER ABONO"
click at [740, 103] on input "text" at bounding box center [812, 99] width 203 height 19
type input "1275"
click at [883, 162] on button "Guardar" at bounding box center [894, 159] width 45 height 20
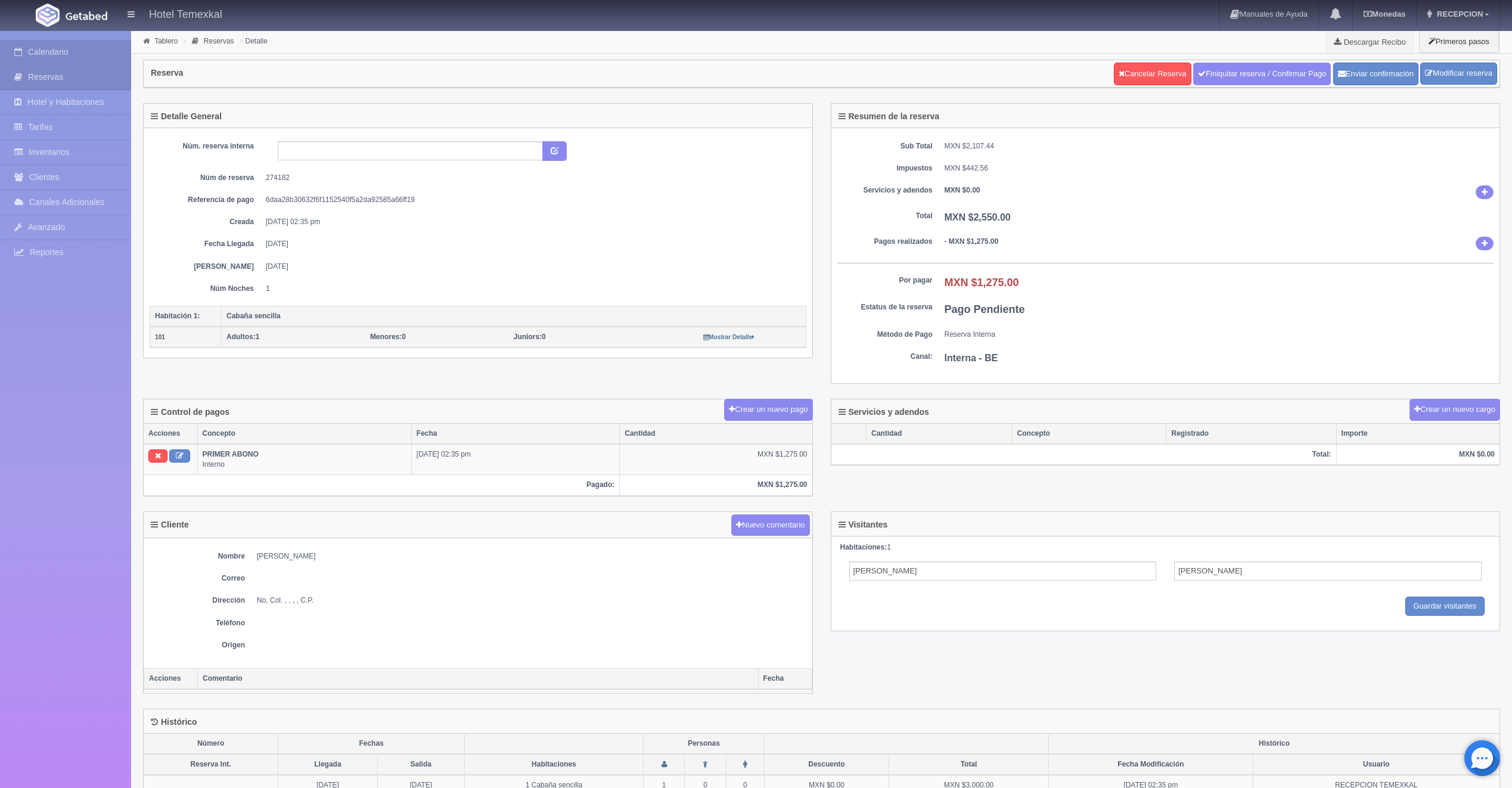
click at [13, 58] on link "Calendario" at bounding box center [66, 52] width 131 height 25
